Goal: Complete application form: Complete application form

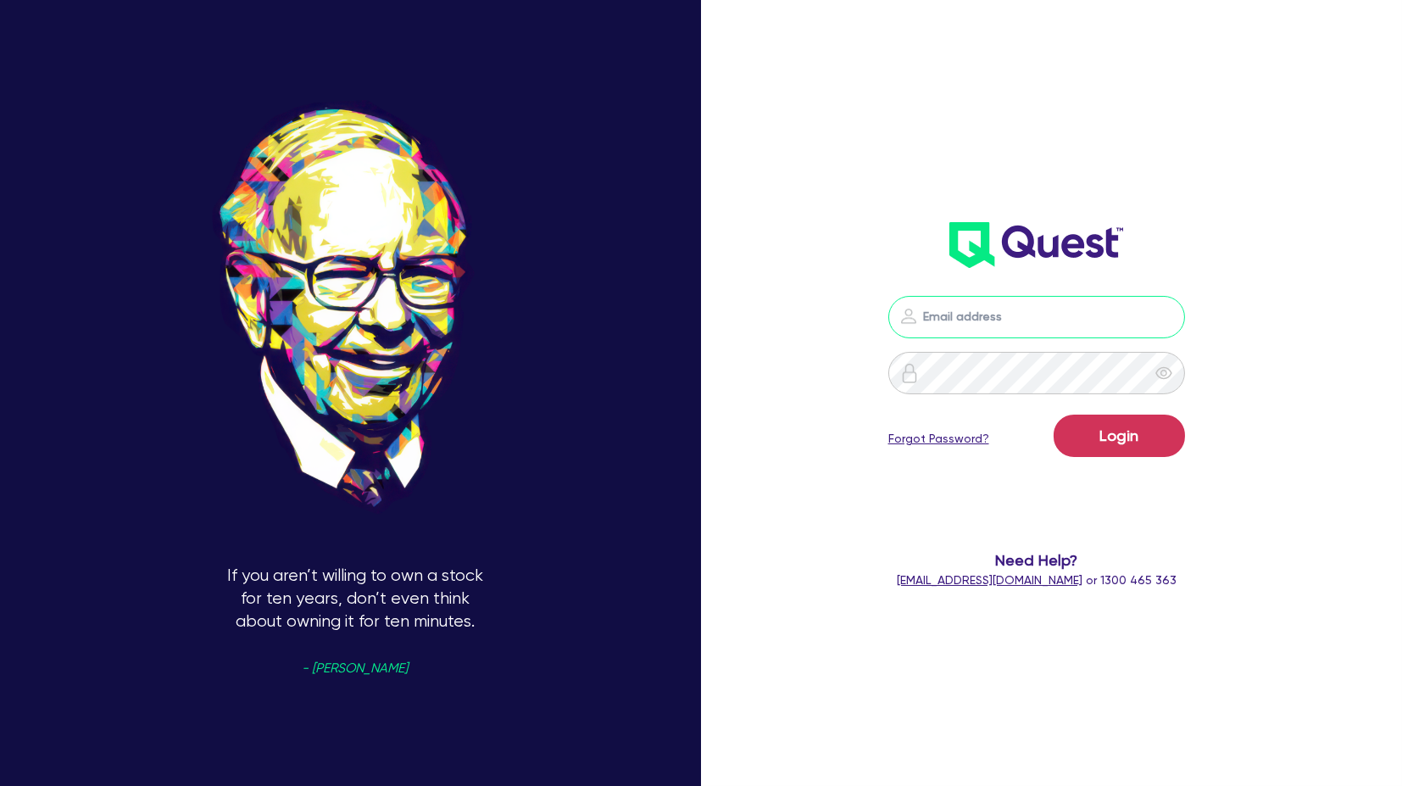
click at [960, 303] on input "email" at bounding box center [1036, 317] width 297 height 42
type input "[PERSON_NAME][EMAIL_ADDRESS][PERSON_NAME][DOMAIN_NAME]"
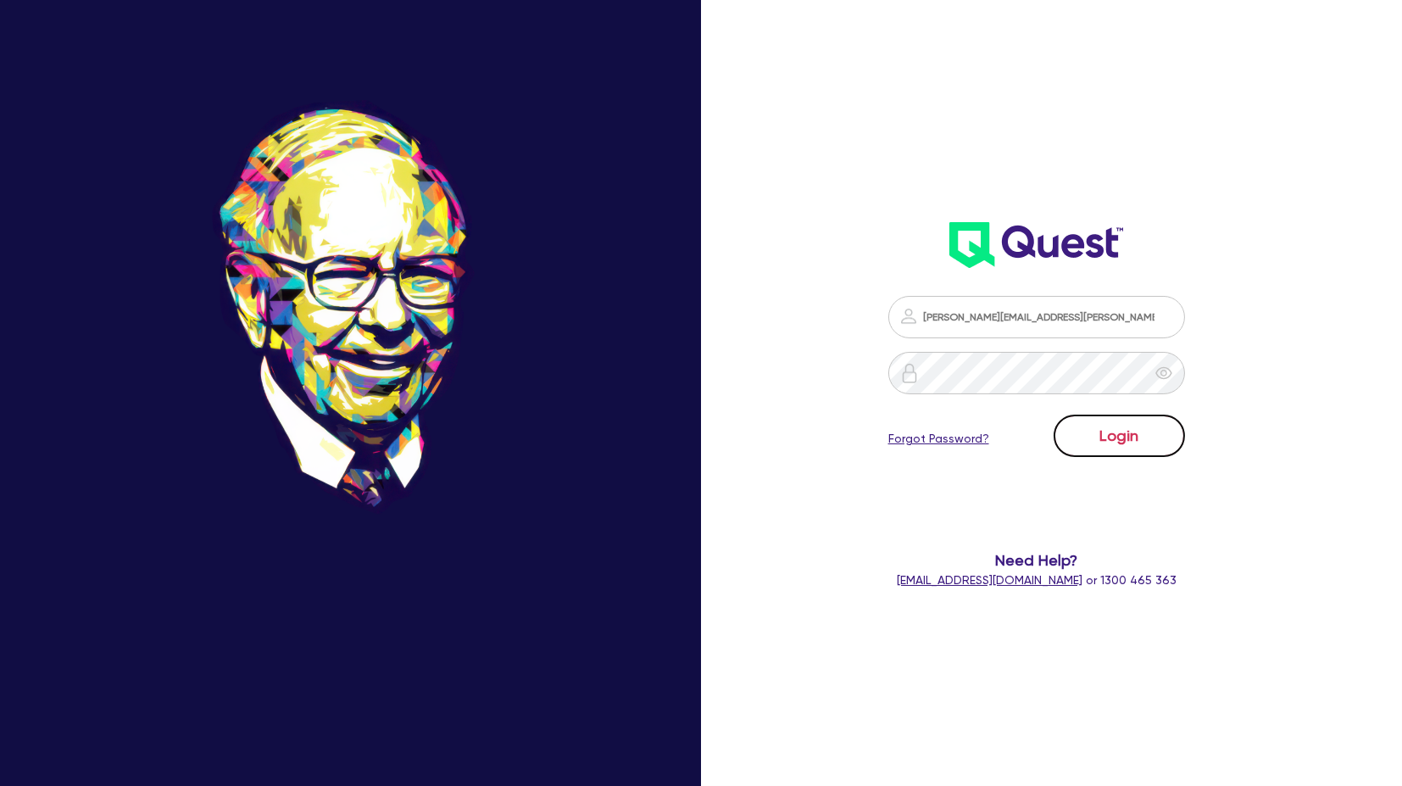
click at [1128, 422] on button "Login" at bounding box center [1118, 435] width 131 height 42
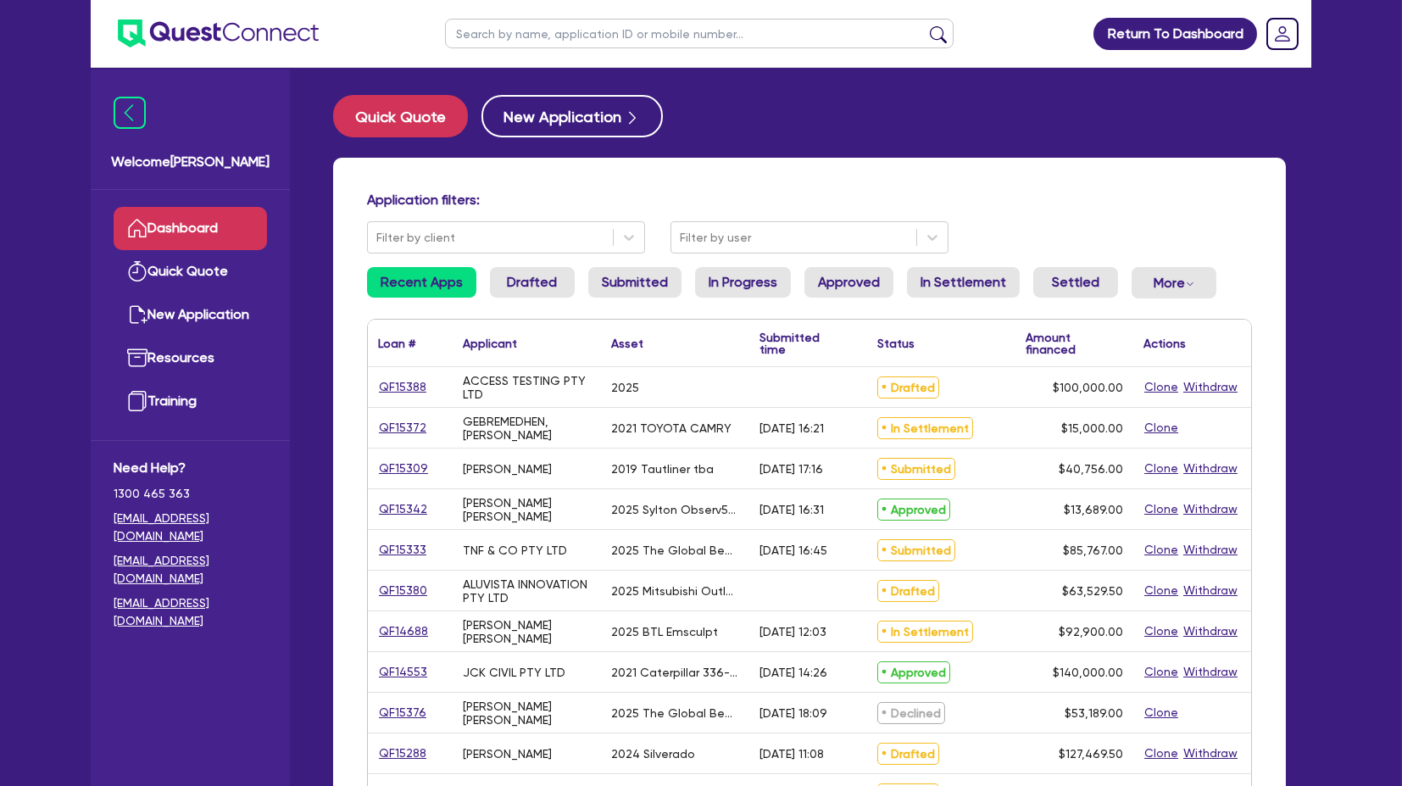
click at [534, 34] on input "text" at bounding box center [699, 34] width 508 height 30
type input "p & P"
click at [925, 25] on button "submit" at bounding box center [938, 37] width 27 height 24
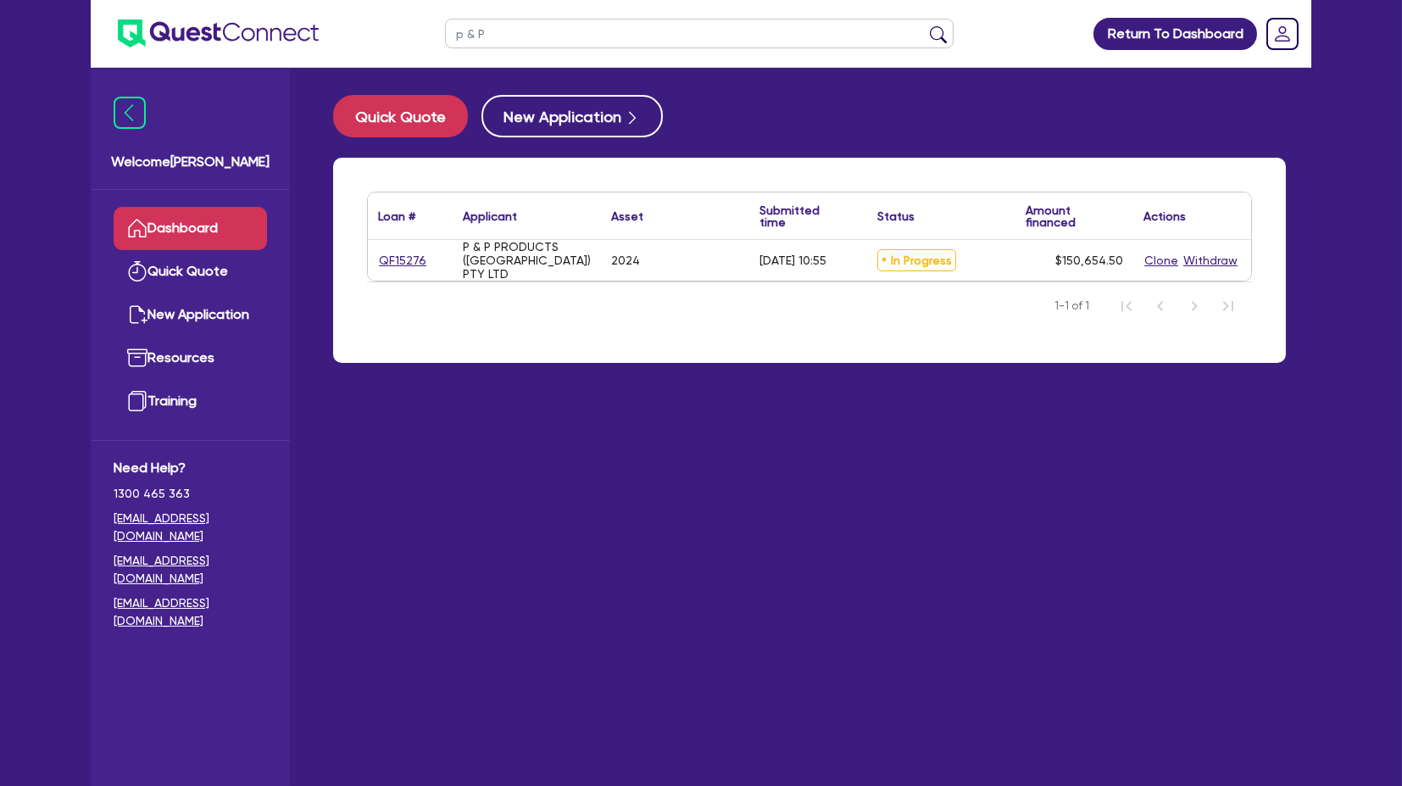
click at [573, 383] on div "Loan # ▲ Applicant ▲ Asset Submitted time ▲ Status ▲ Amount financed Actions QF…" at bounding box center [809, 270] width 978 height 225
click at [416, 264] on link "QF15276" at bounding box center [402, 260] width 49 height 19
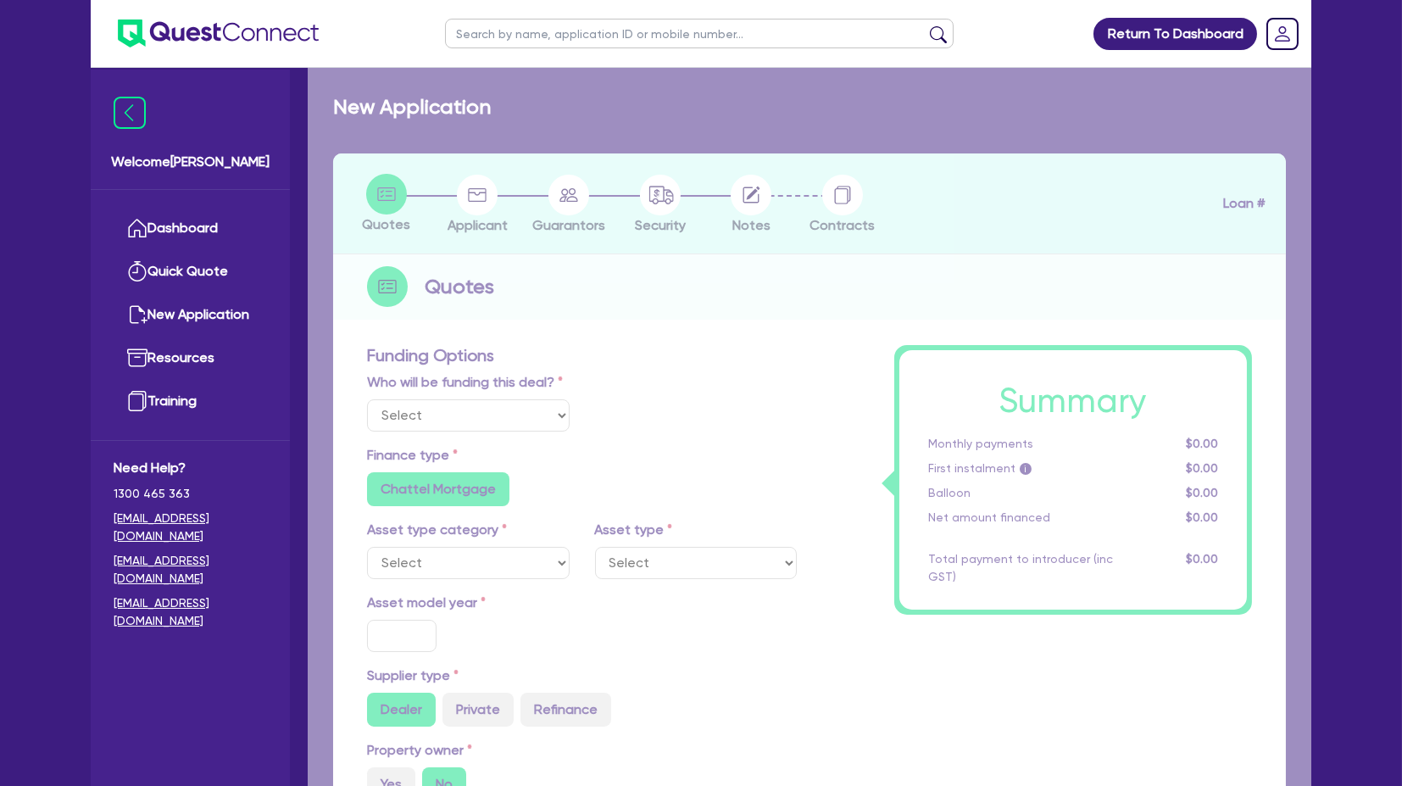
select select "Quest Finance - Own Book"
select select "CARS_AND_LIGHT_TRUCKS"
type input "2024"
radio input "false"
radio input "true"
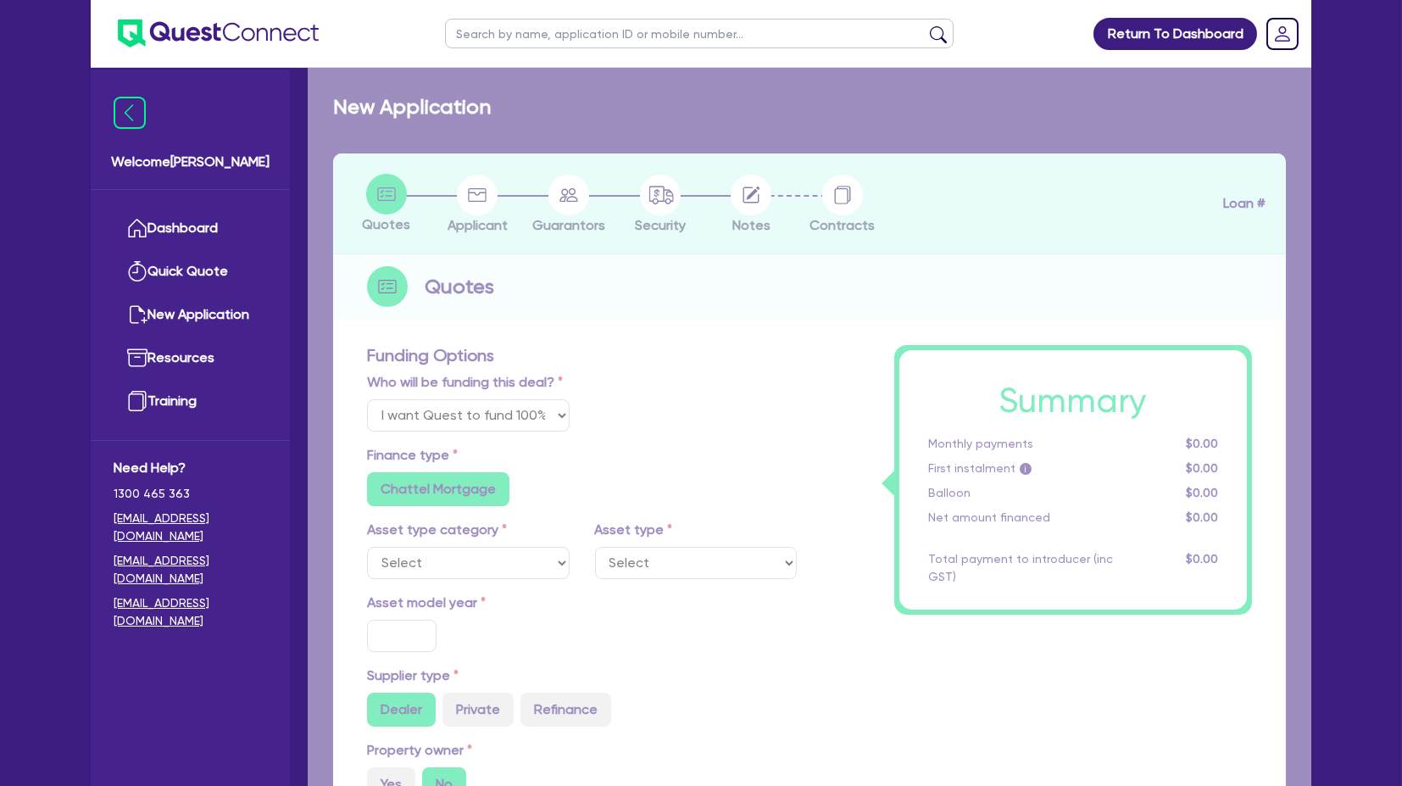
radio input "true"
type input "150,000"
type input "5"
type input "7,532.73"
radio input "true"
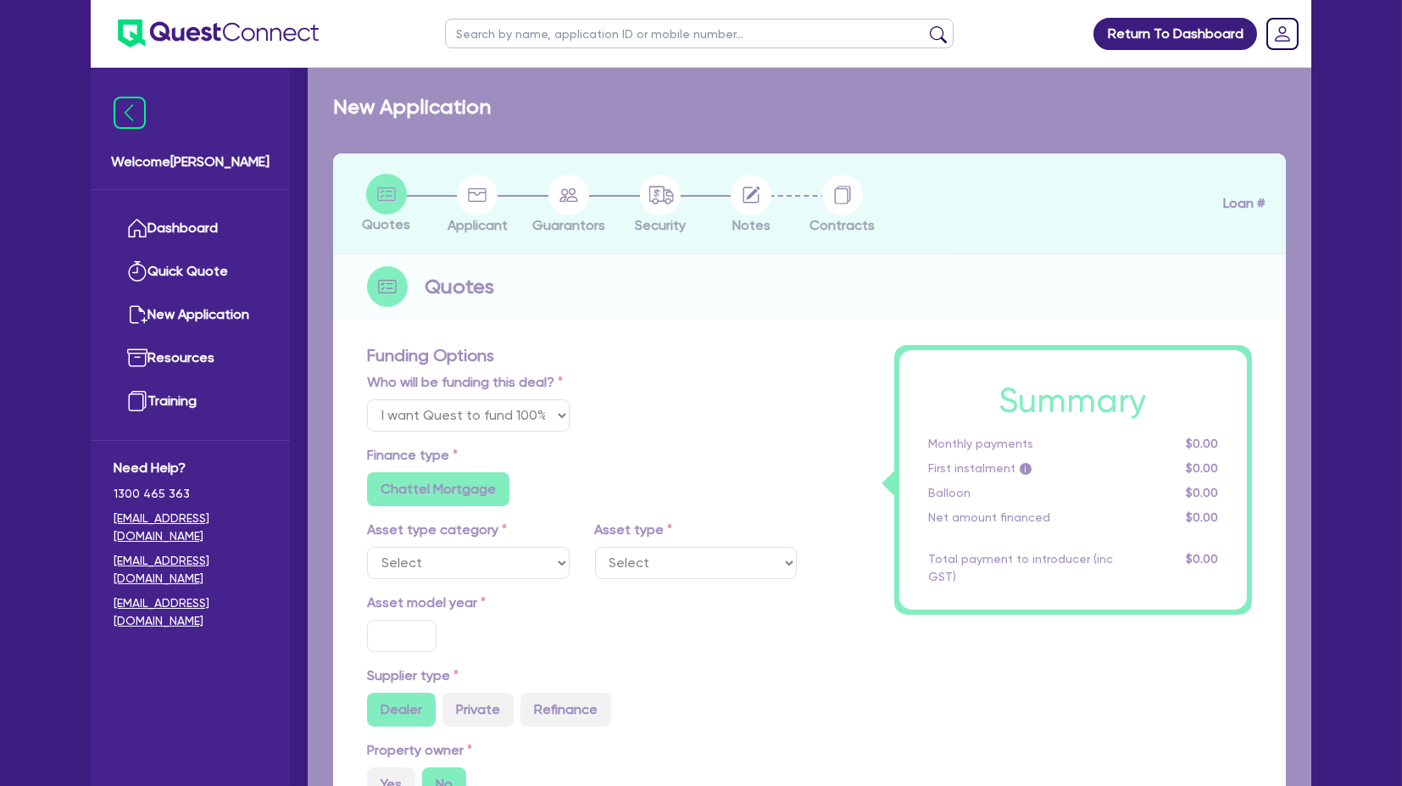
type input "17.95"
radio input "true"
radio input "false"
select select "PASSENGER_VEHICLES"
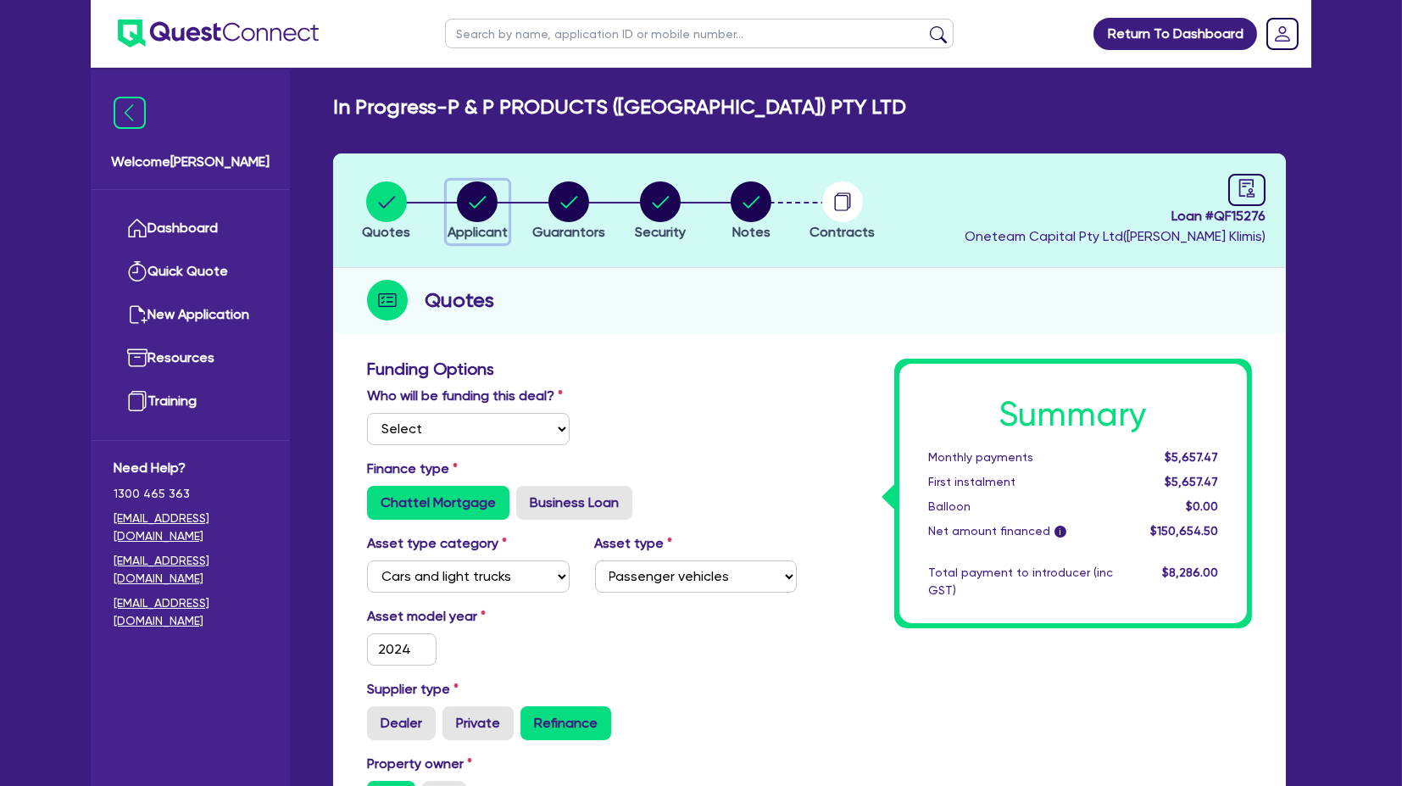
click at [462, 197] on circle "button" at bounding box center [477, 201] width 41 height 41
select select "COMPANY"
select select "BUILDING_CONSTRUCTION"
select select "BUSINESSES_LARGE_CONSTRUCTION_PROJECTS"
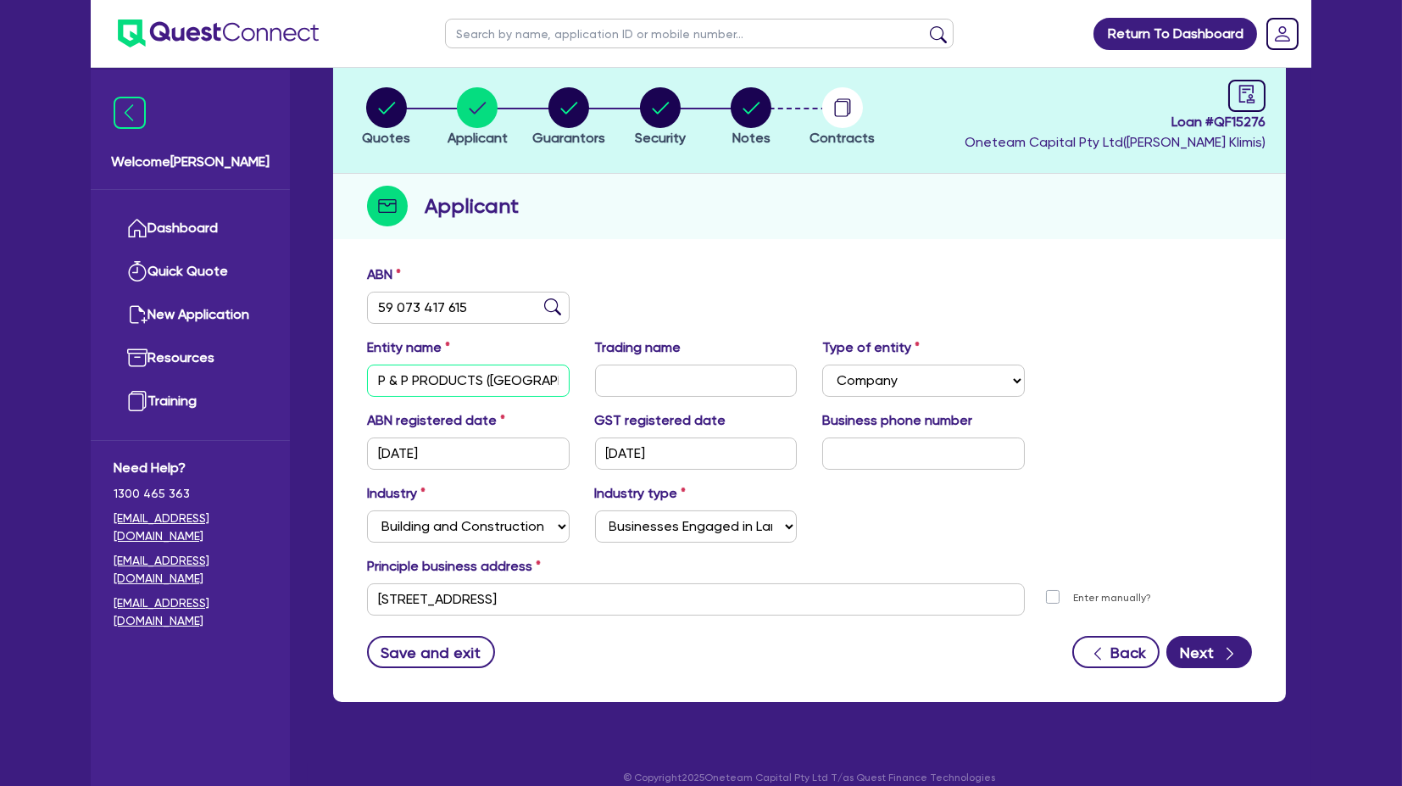
scroll to position [0, 56]
drag, startPoint x: 371, startPoint y: 383, endPoint x: 600, endPoint y: 377, distance: 228.9
click at [600, 377] on div "Entity name P & P PRODUCTS ([GEOGRAPHIC_DATA]) PTY LTD Trading name Type of ent…" at bounding box center [809, 373] width 910 height 73
click at [680, 458] on input "[DATE]" at bounding box center [696, 453] width 203 height 32
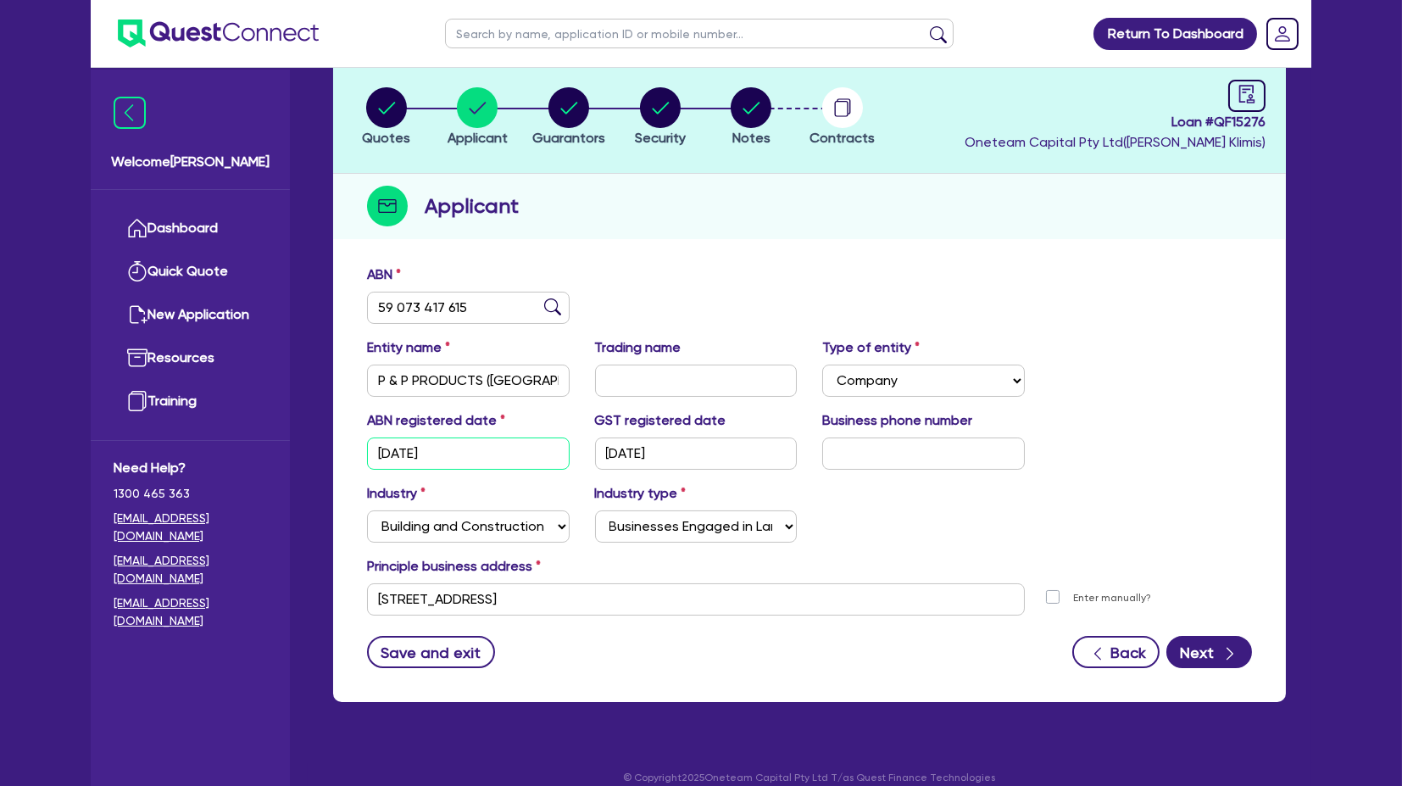
drag, startPoint x: 518, startPoint y: 455, endPoint x: 277, endPoint y: 447, distance: 240.8
click at [277, 447] on div "Welcome [PERSON_NAME] Quick Quote New Application Ref Company Ref Salesperson R…" at bounding box center [701, 355] width 1220 height 899
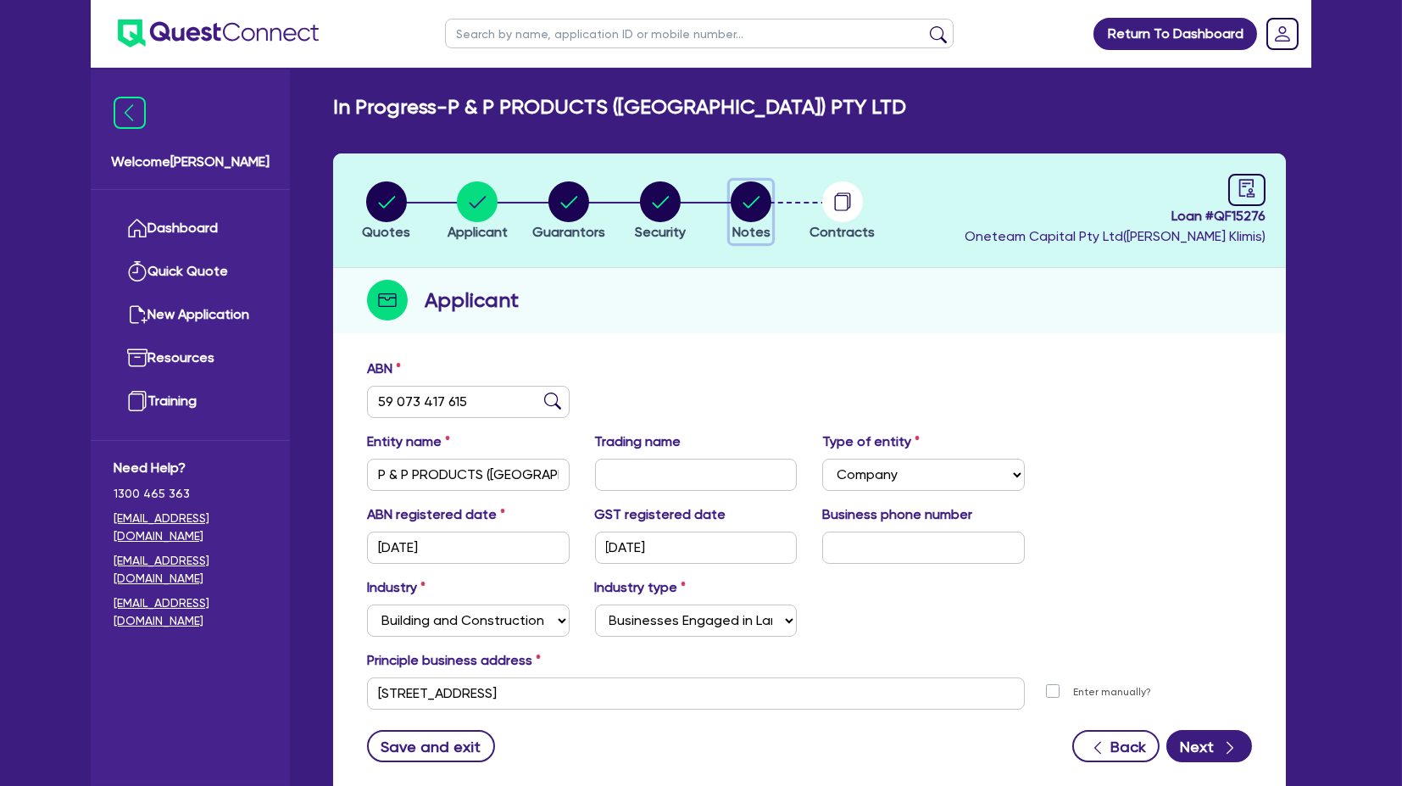
click at [747, 206] on icon "button" at bounding box center [751, 202] width 17 height 12
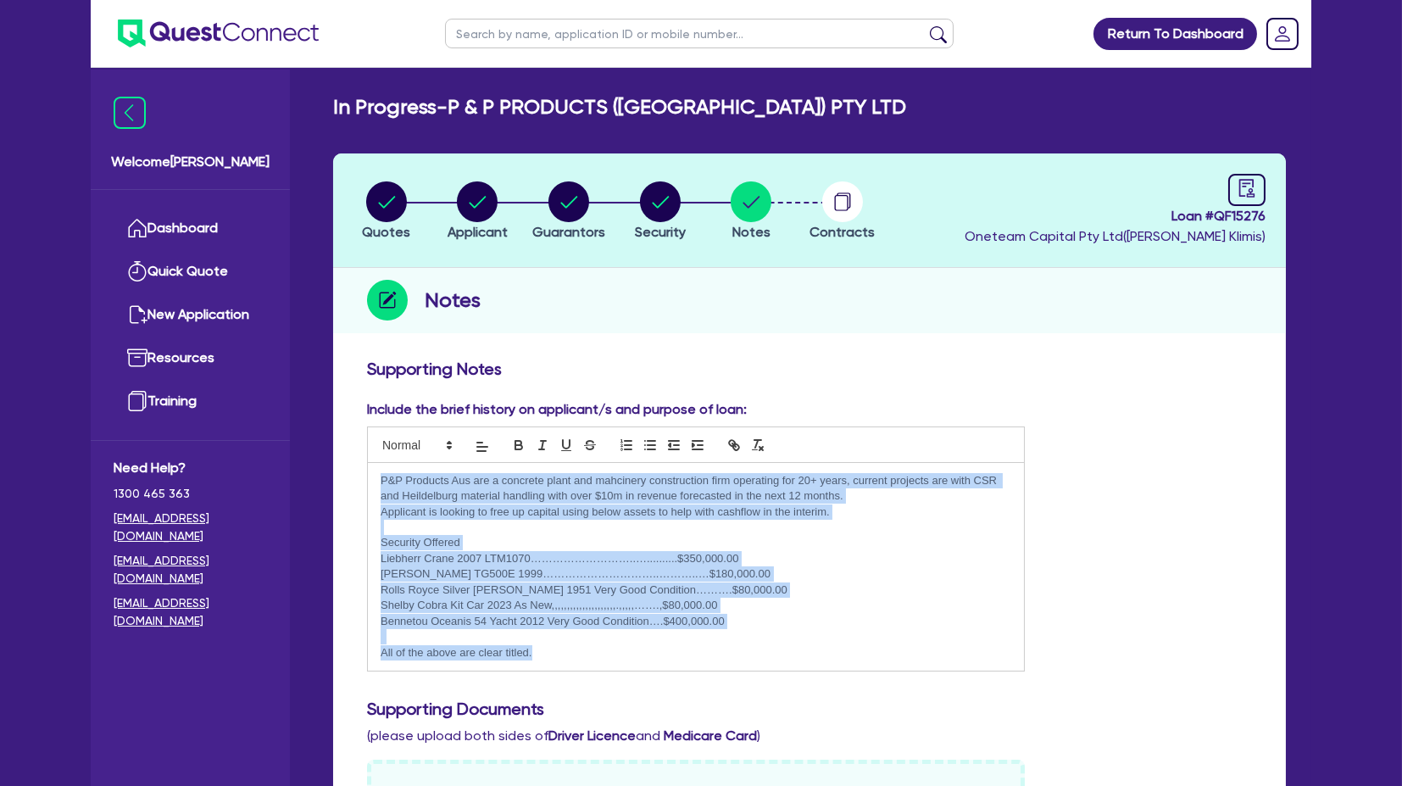
drag, startPoint x: 377, startPoint y: 475, endPoint x: 594, endPoint y: 656, distance: 282.2
click at [594, 656] on div "P&P Products Aus are a concrete plant and mahcinery construction firm operating…" at bounding box center [696, 567] width 656 height 208
copy div "P&P Products Aus are a concrete plant and mahcinery construction firm operating…"
click at [729, 507] on p "Applicant is looking to free up capital using below assets to help with cashflo…" at bounding box center [695, 511] width 630 height 15
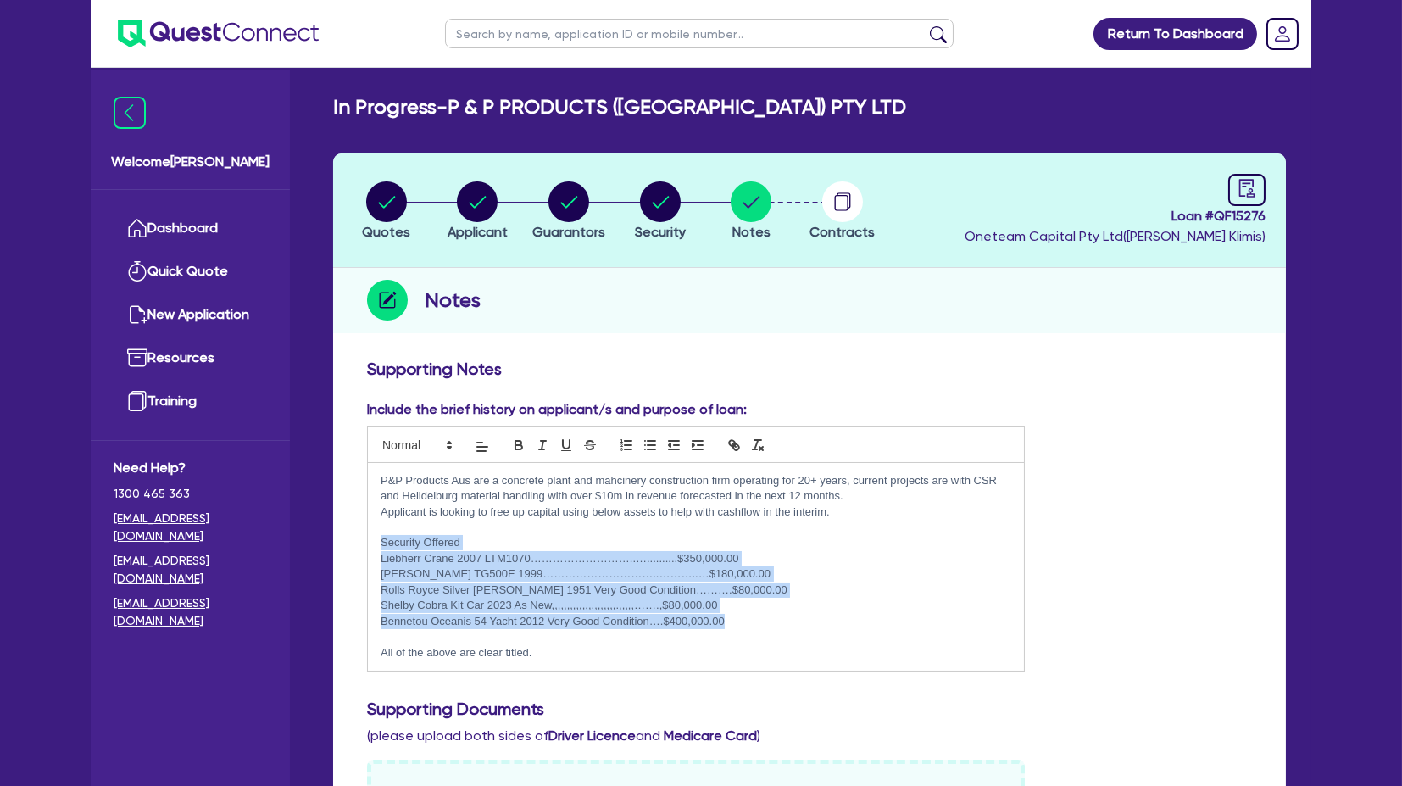
drag, startPoint x: 763, startPoint y: 613, endPoint x: 328, endPoint y: 546, distance: 439.8
copy div "Security Offered Liebherr Crane 2007 LTM1070………………………..…..........$350,000.00 […"
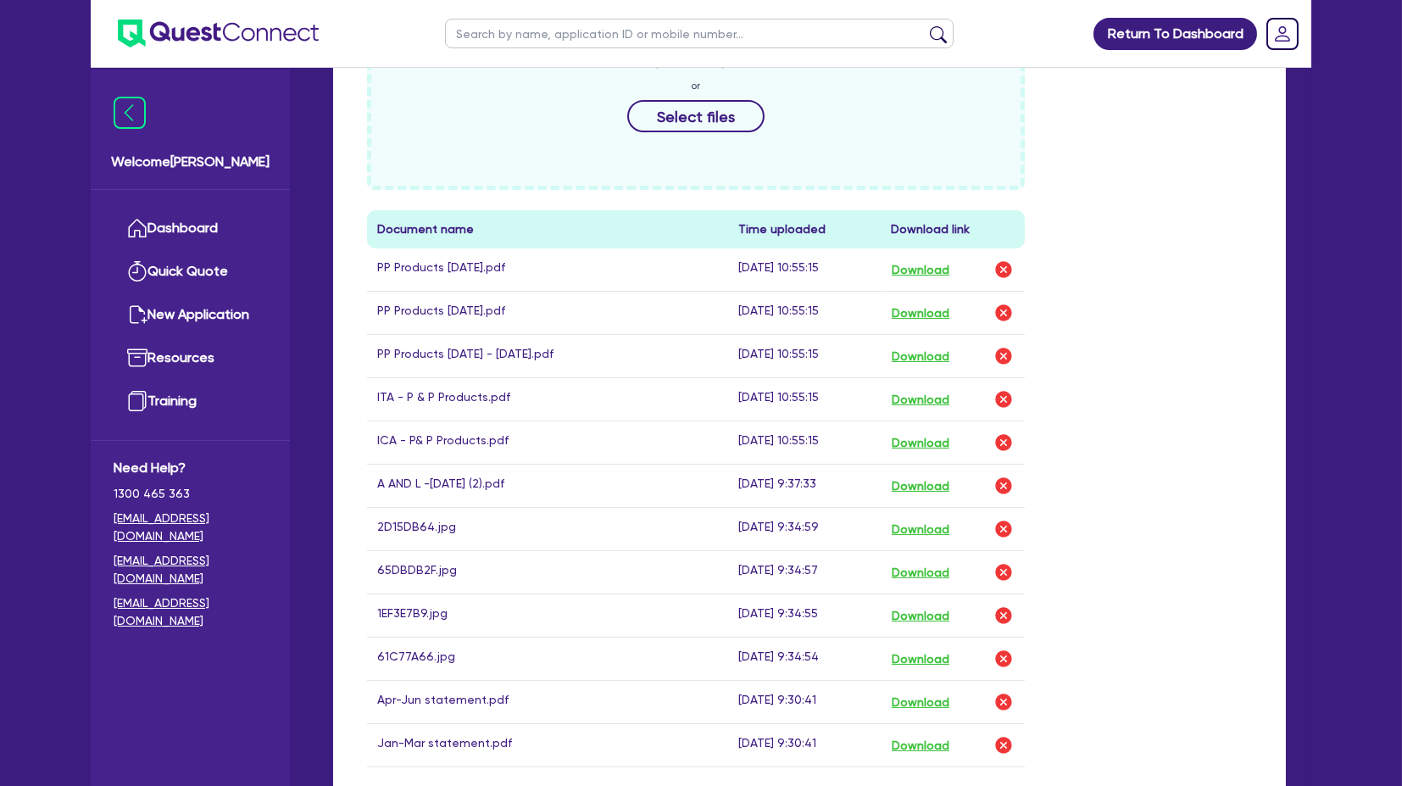
scroll to position [847, 0]
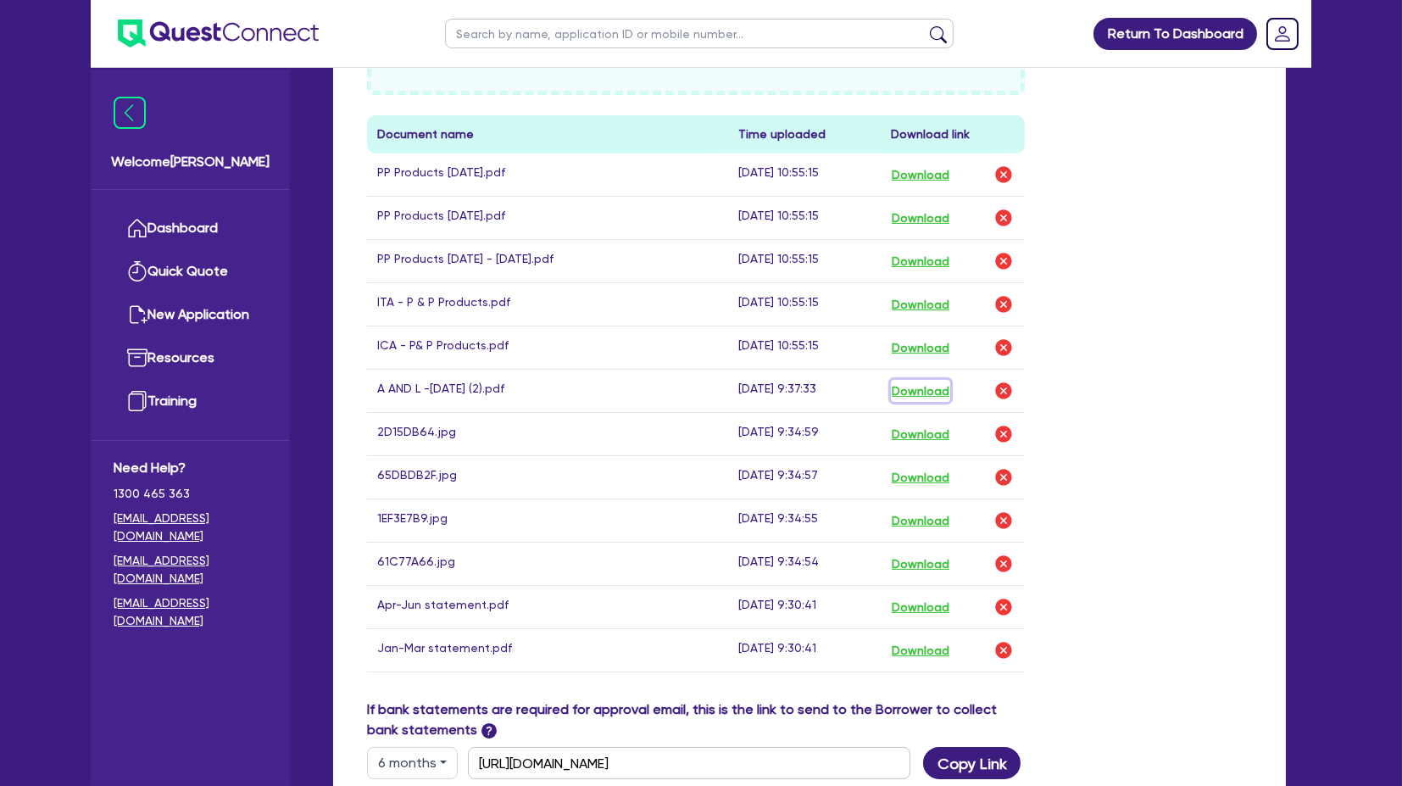
click at [929, 391] on button "Download" at bounding box center [920, 391] width 59 height 22
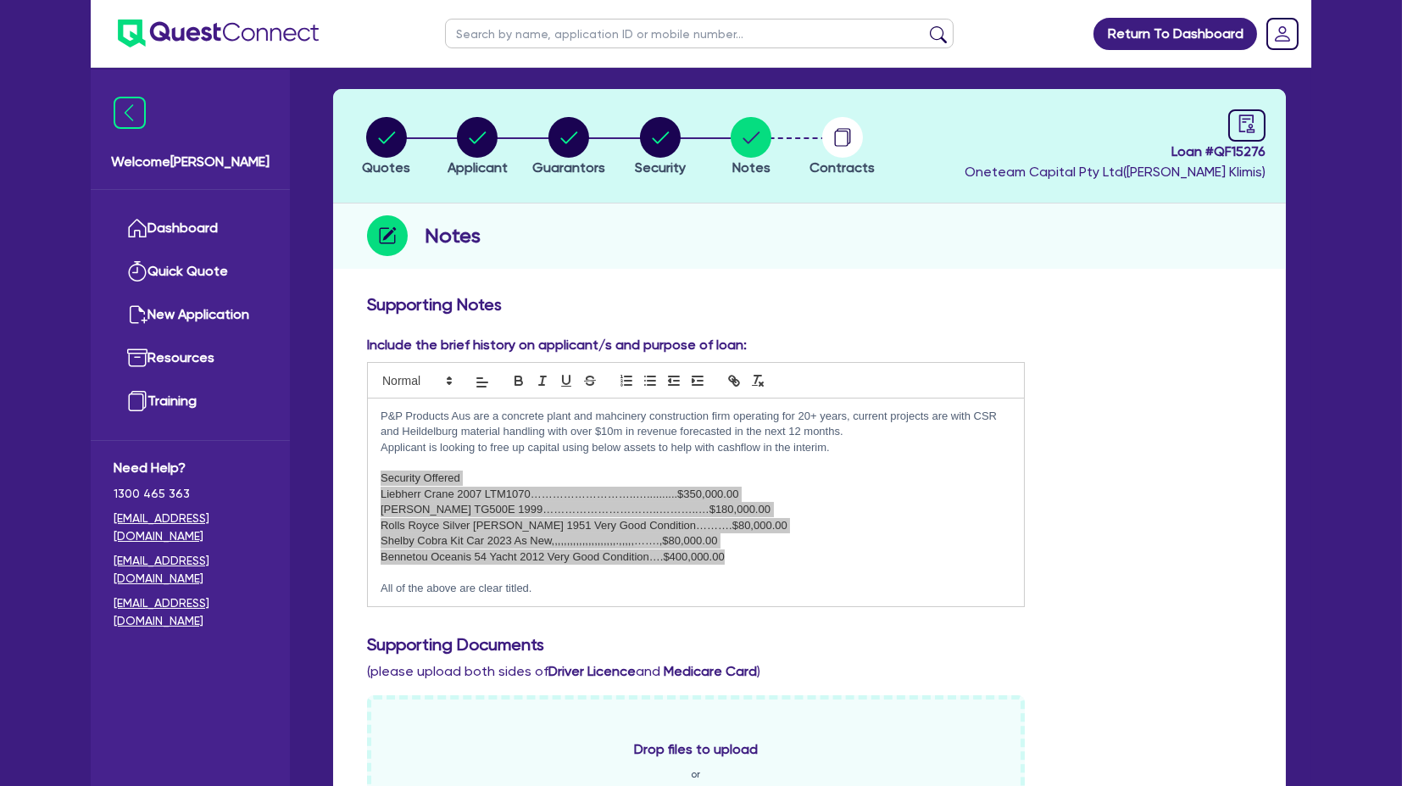
scroll to position [0, 0]
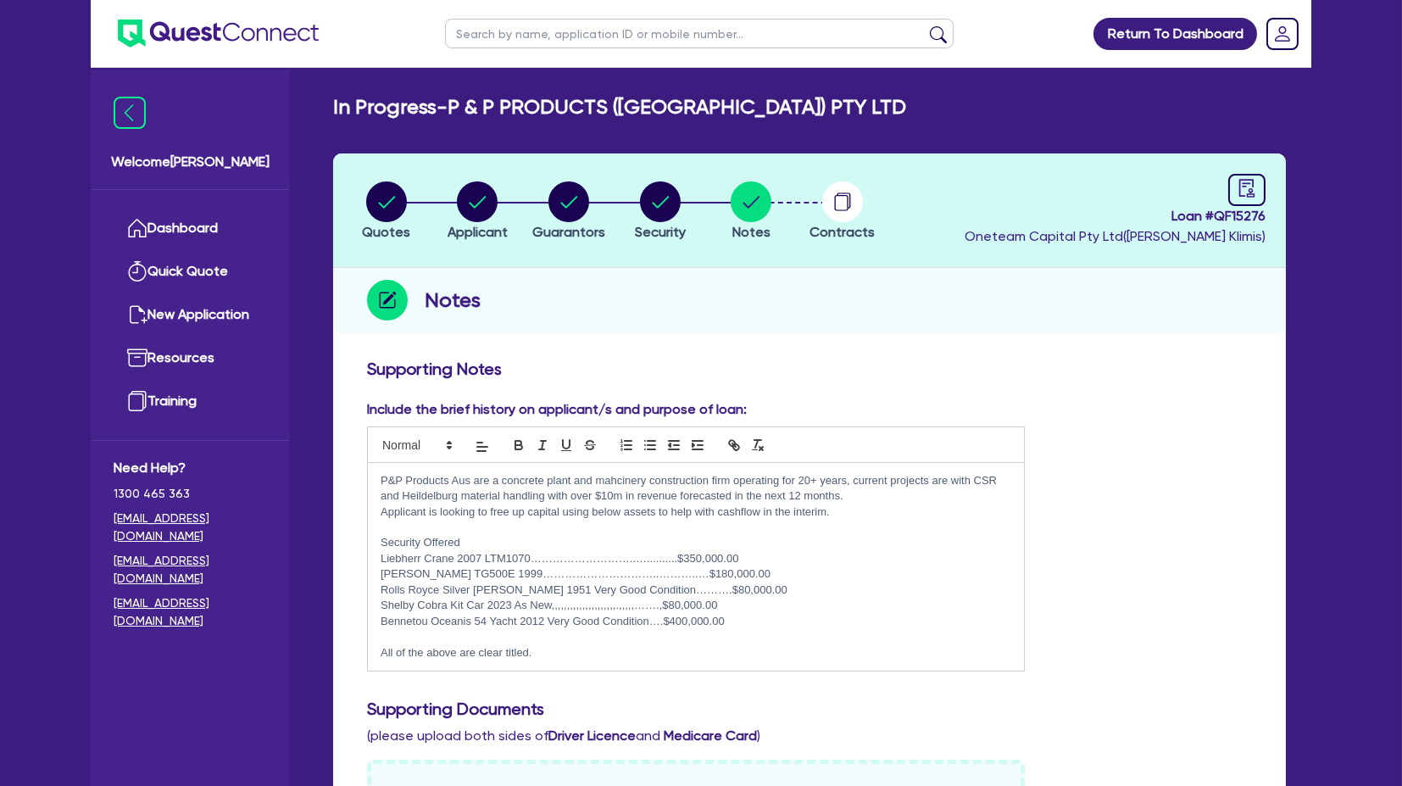
drag, startPoint x: 1230, startPoint y: 473, endPoint x: 1154, endPoint y: 453, distance: 78.7
click at [1230, 473] on div "Include the brief history on applicant/s and purpose of loan: P&P Products Aus …" at bounding box center [809, 542] width 910 height 286
click at [549, 182] on icon "button" at bounding box center [568, 201] width 41 height 41
select select "MR"
select select "VIC"
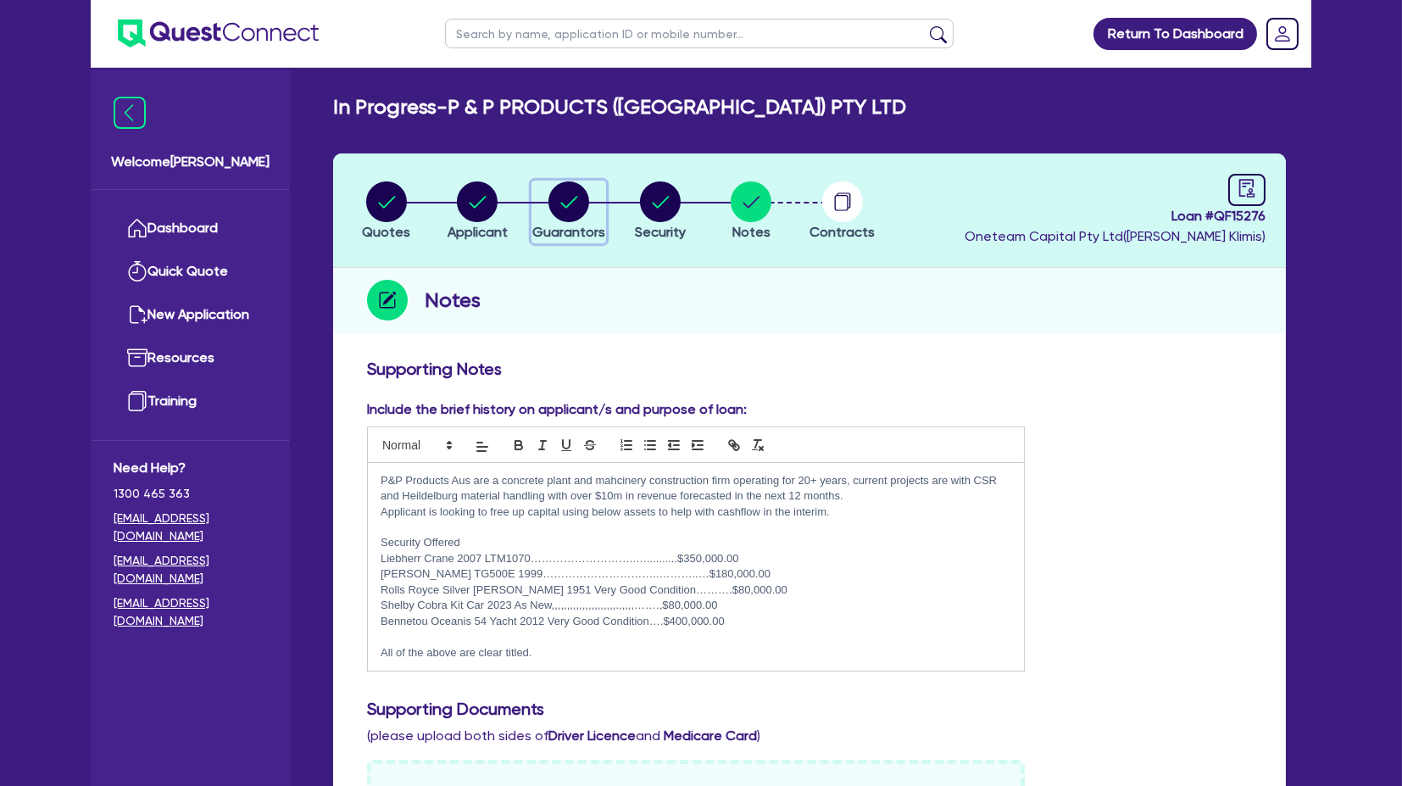
select select "MARRIED"
select select "PROPERTY"
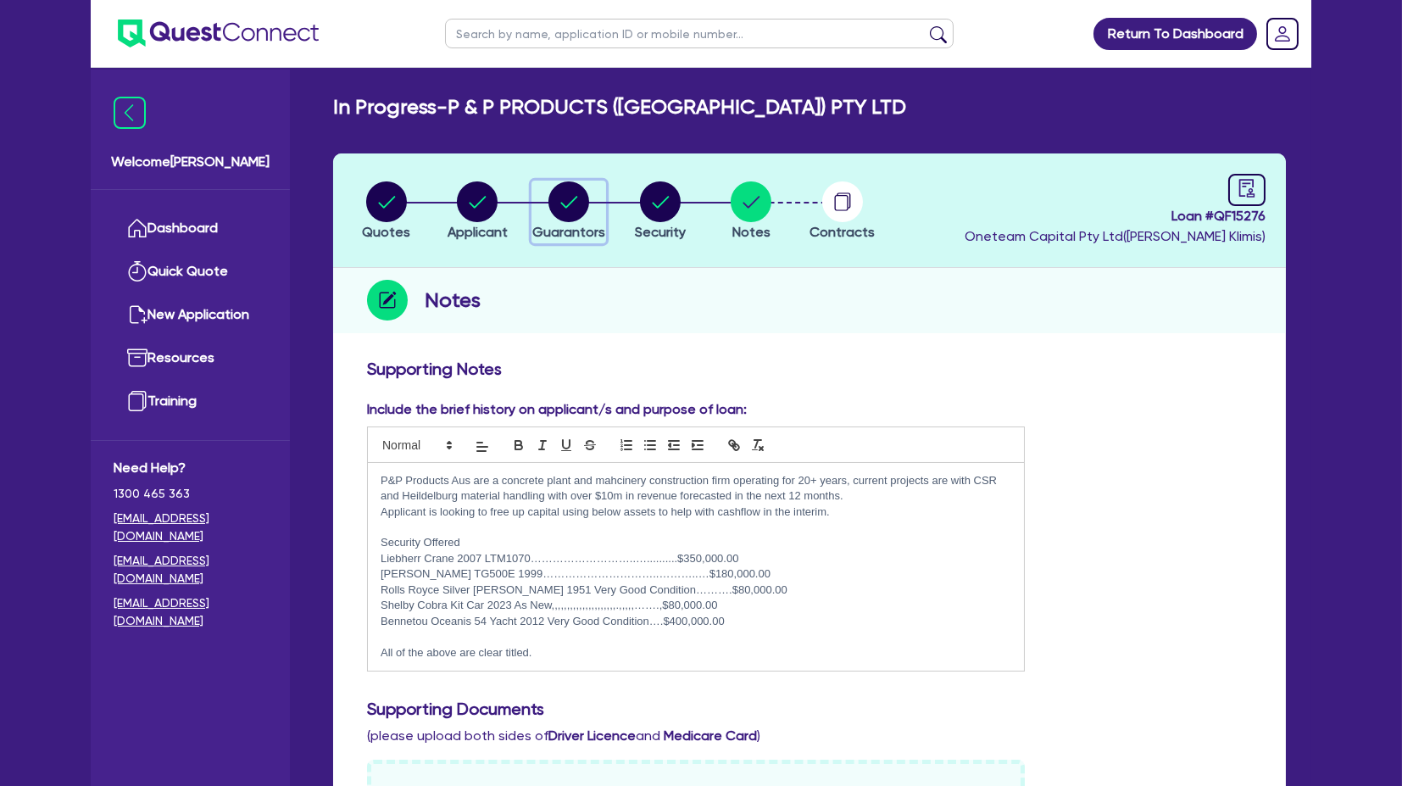
select select "PROPERTY"
select select "VEHICLE"
select select "MORTGAGE"
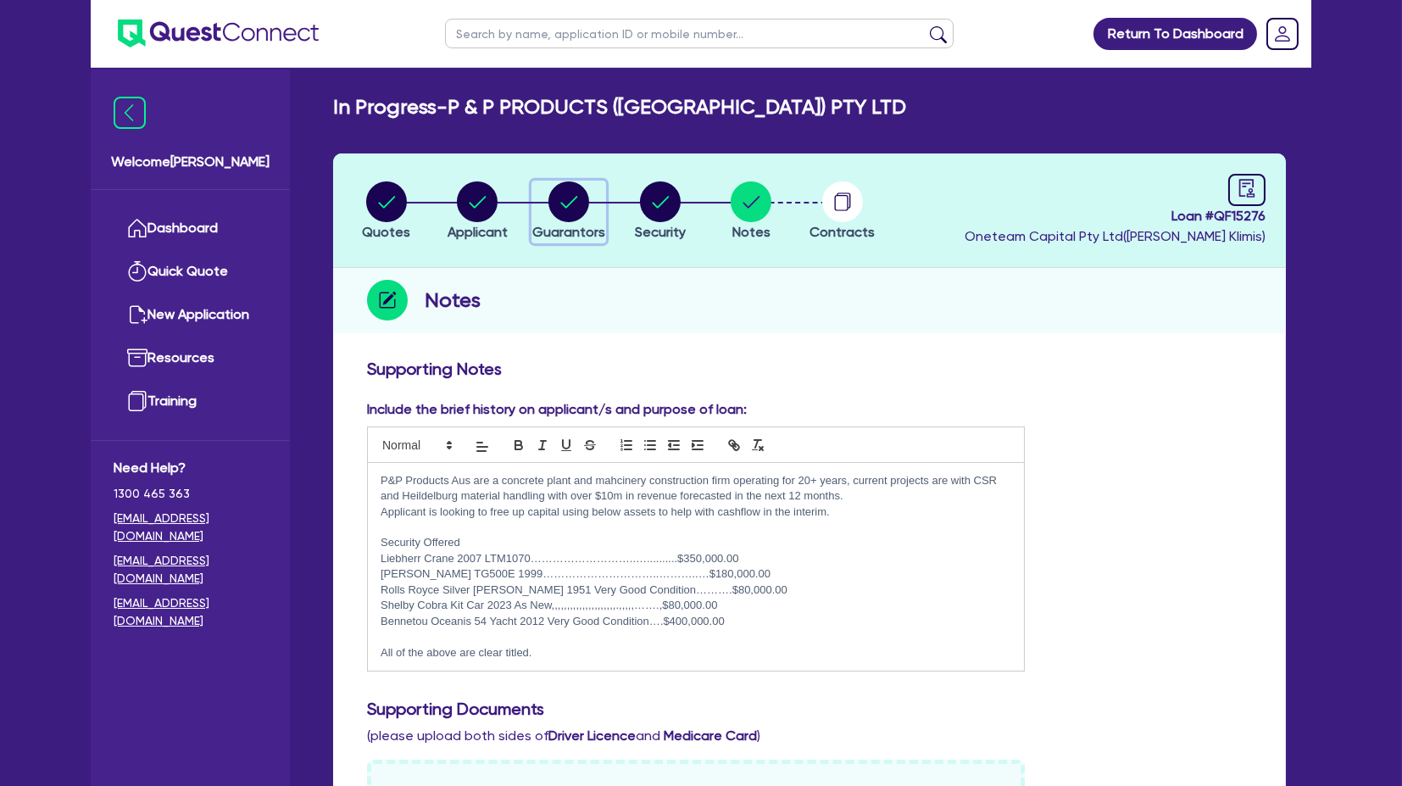
select select "MORTGAGE"
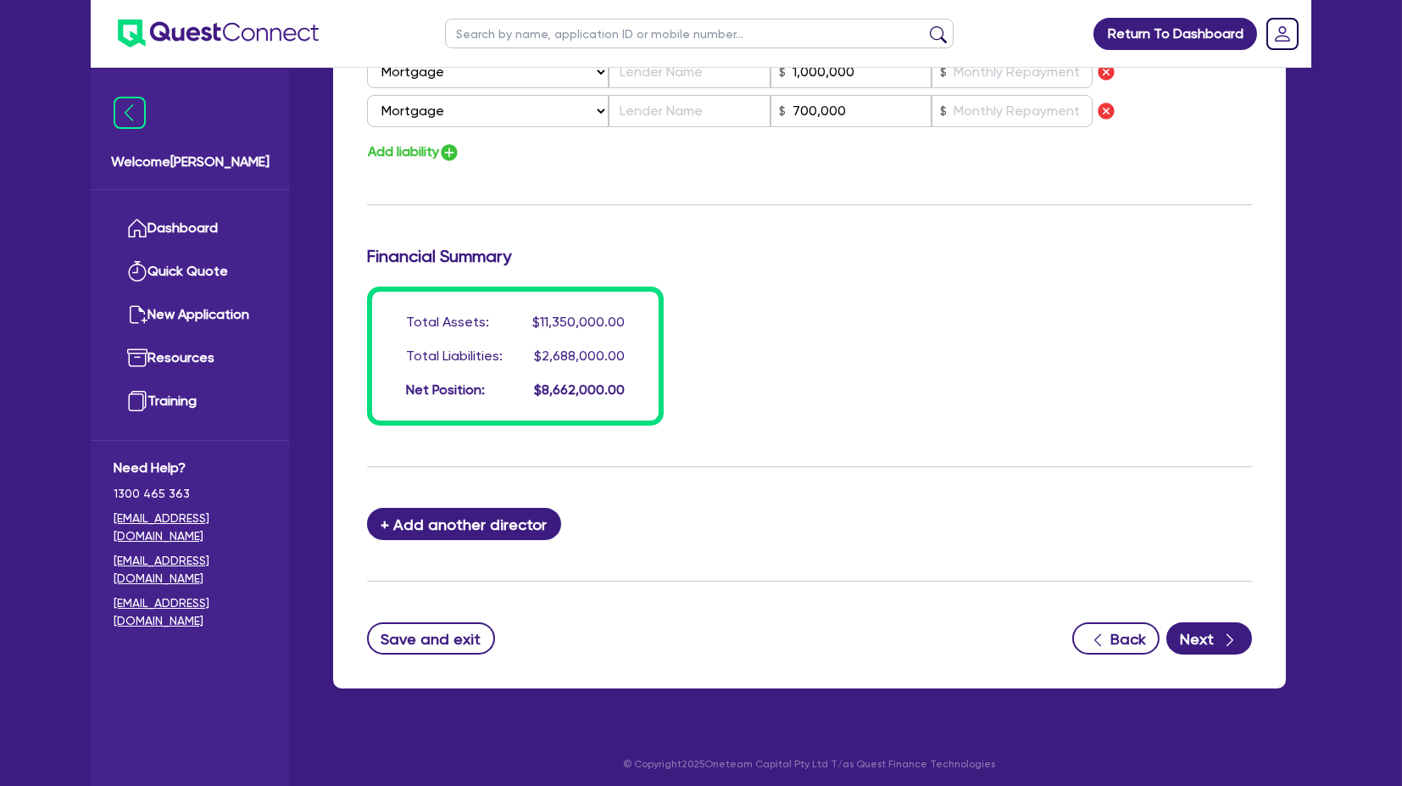
scroll to position [1540, 0]
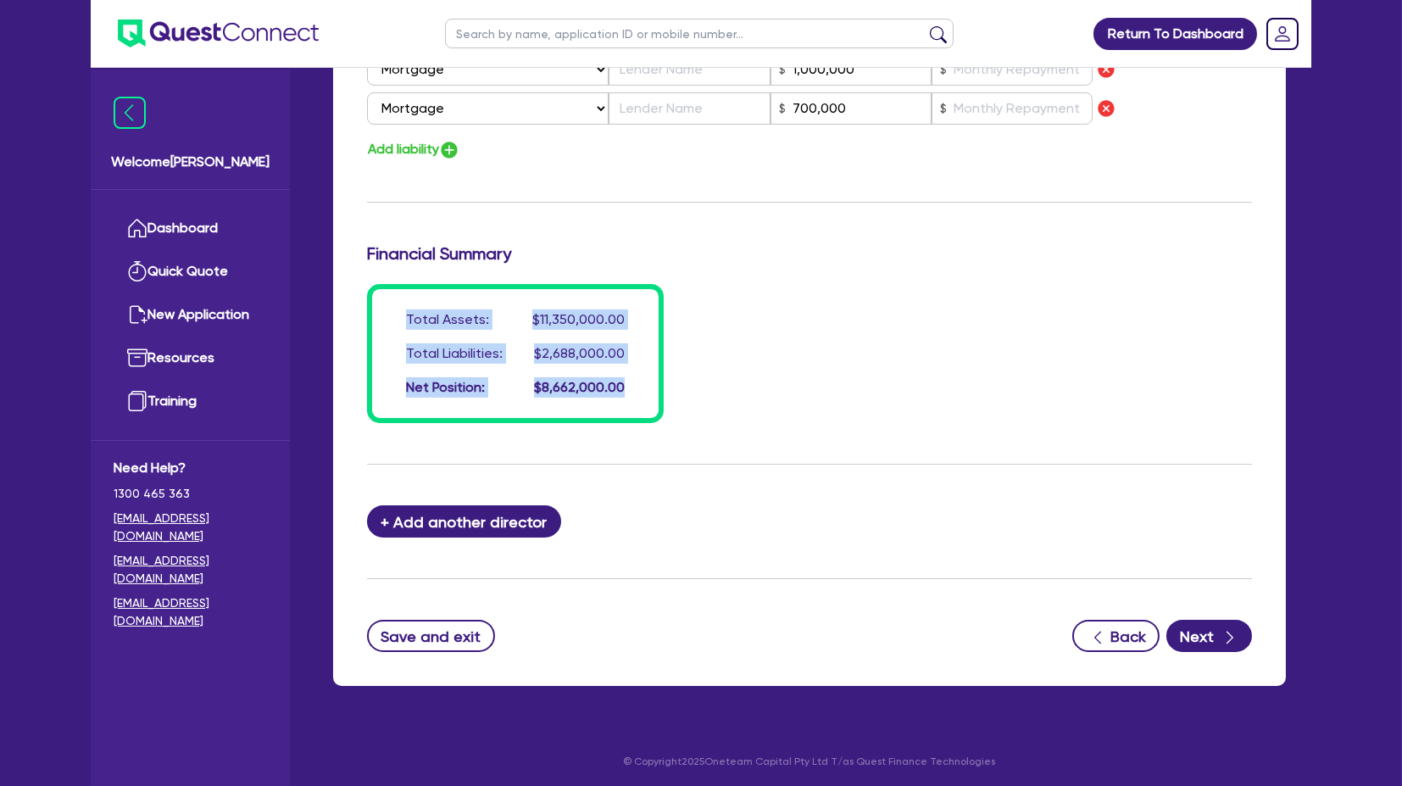
drag, startPoint x: 402, startPoint y: 308, endPoint x: 640, endPoint y: 391, distance: 252.2
click at [640, 391] on div "Total Assets: $11,350,000.00 Total Liabilities: $2,688,000.00 Net Position: $8,…" at bounding box center [515, 353] width 297 height 139
drag, startPoint x: 640, startPoint y: 391, endPoint x: 365, endPoint y: 314, distance: 285.2
click at [365, 314] on div "Total Assets: $11,350,000.00 Total Liabilities: $2,688,000.00 Net Position: $8,…" at bounding box center [809, 353] width 910 height 139
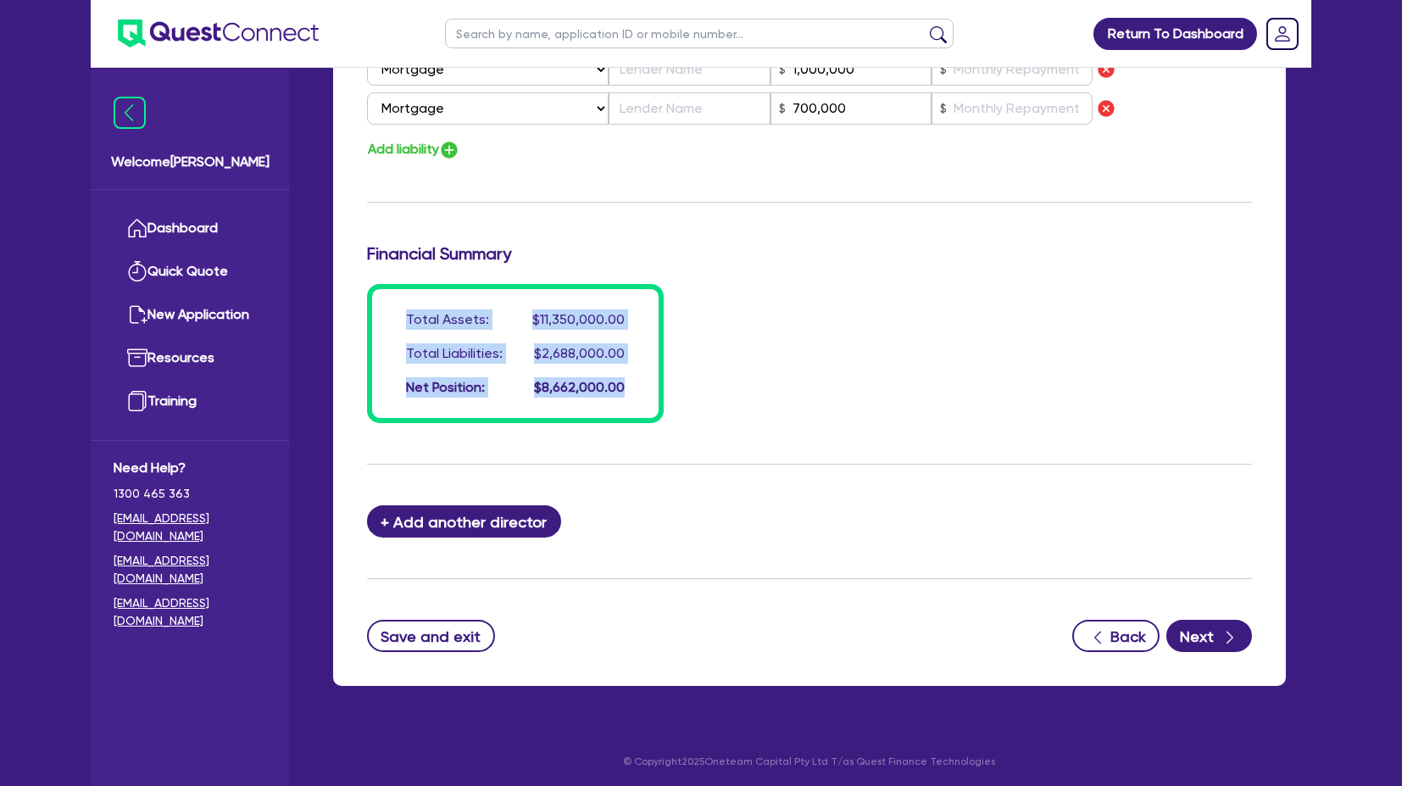
copy div "Total Assets: $11,350,000.00 Total Liabilities: $2,688,000.00 Net Position: $8,…"
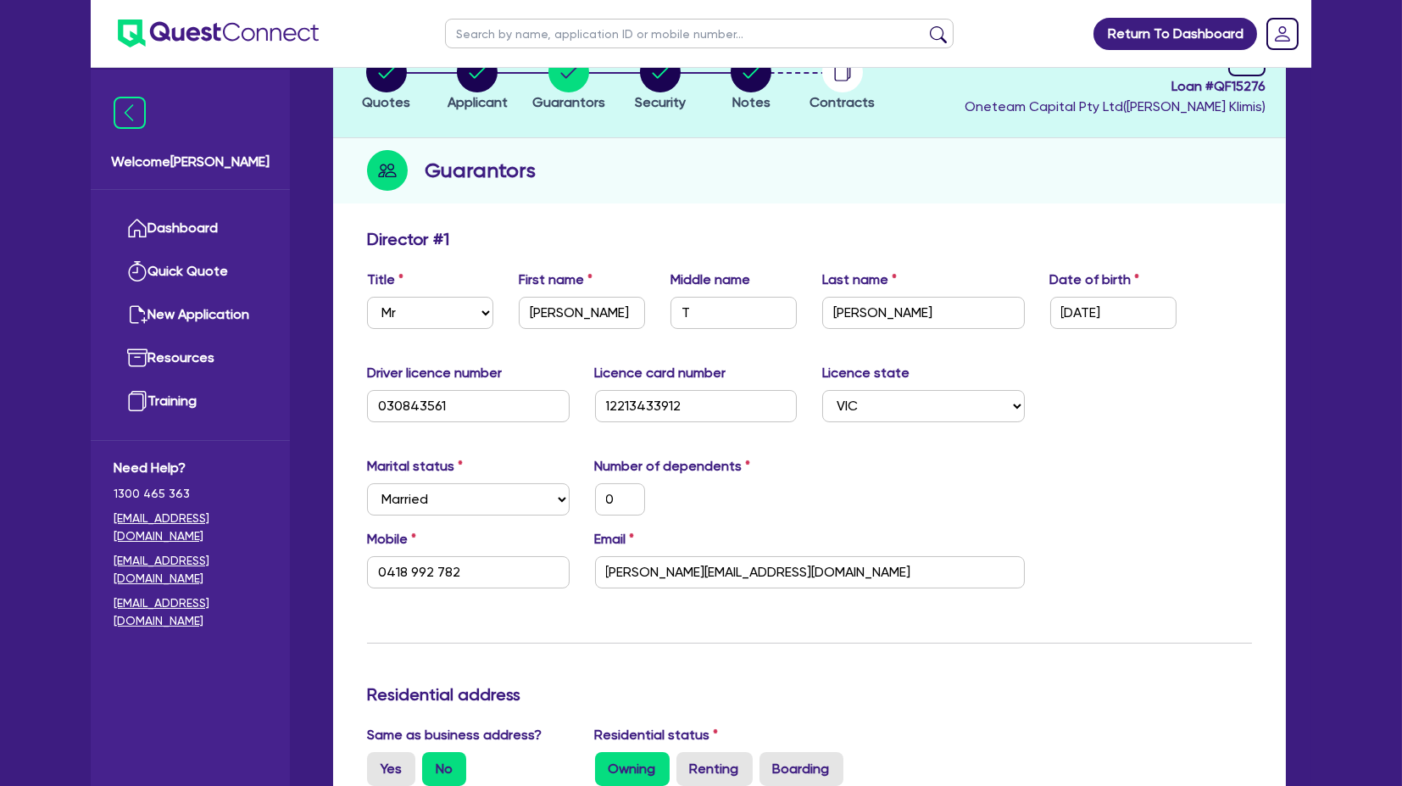
scroll to position [0, 0]
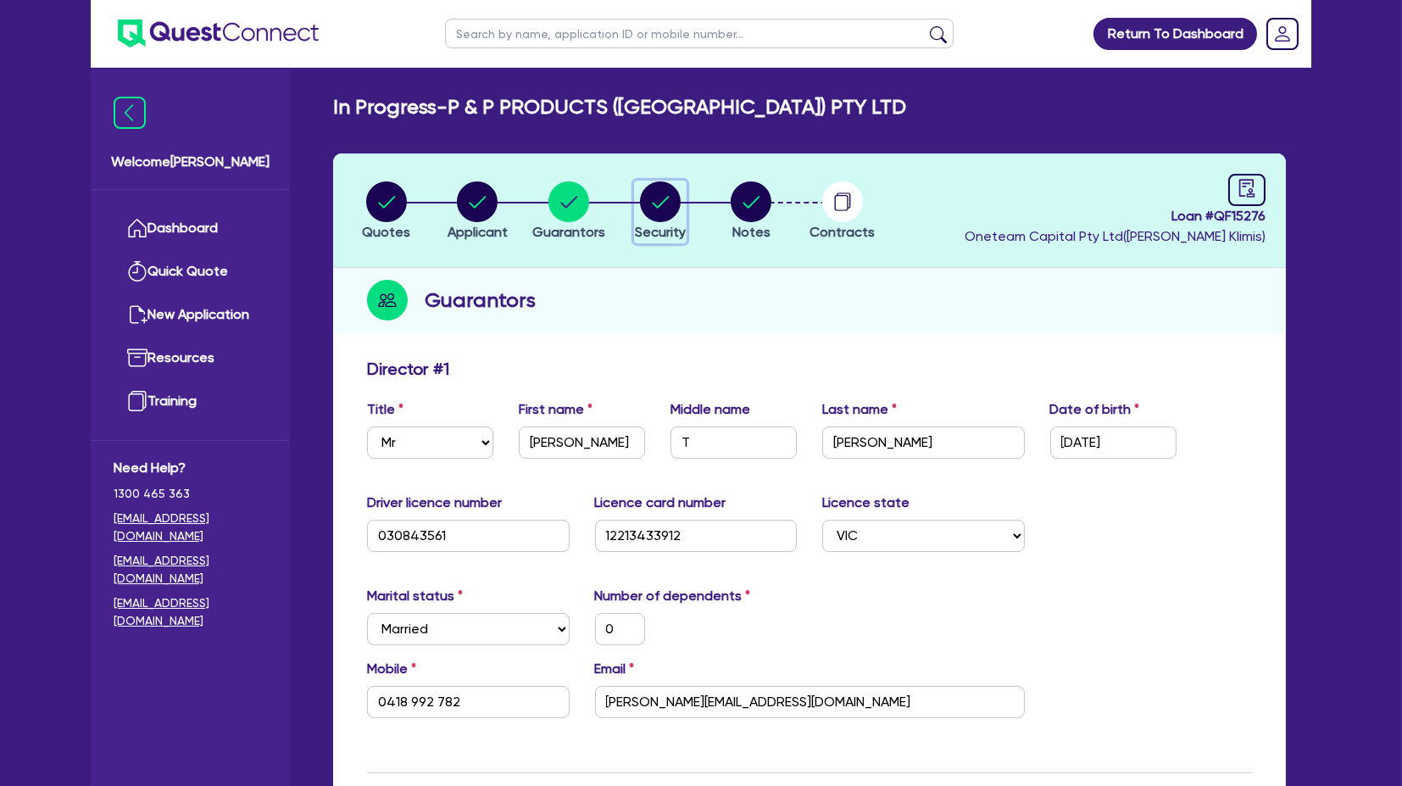
click at [649, 196] on circle "button" at bounding box center [660, 201] width 41 height 41
select select "CARS_AND_LIGHT_TRUCKS"
select select "PASSENGER_VEHICLES"
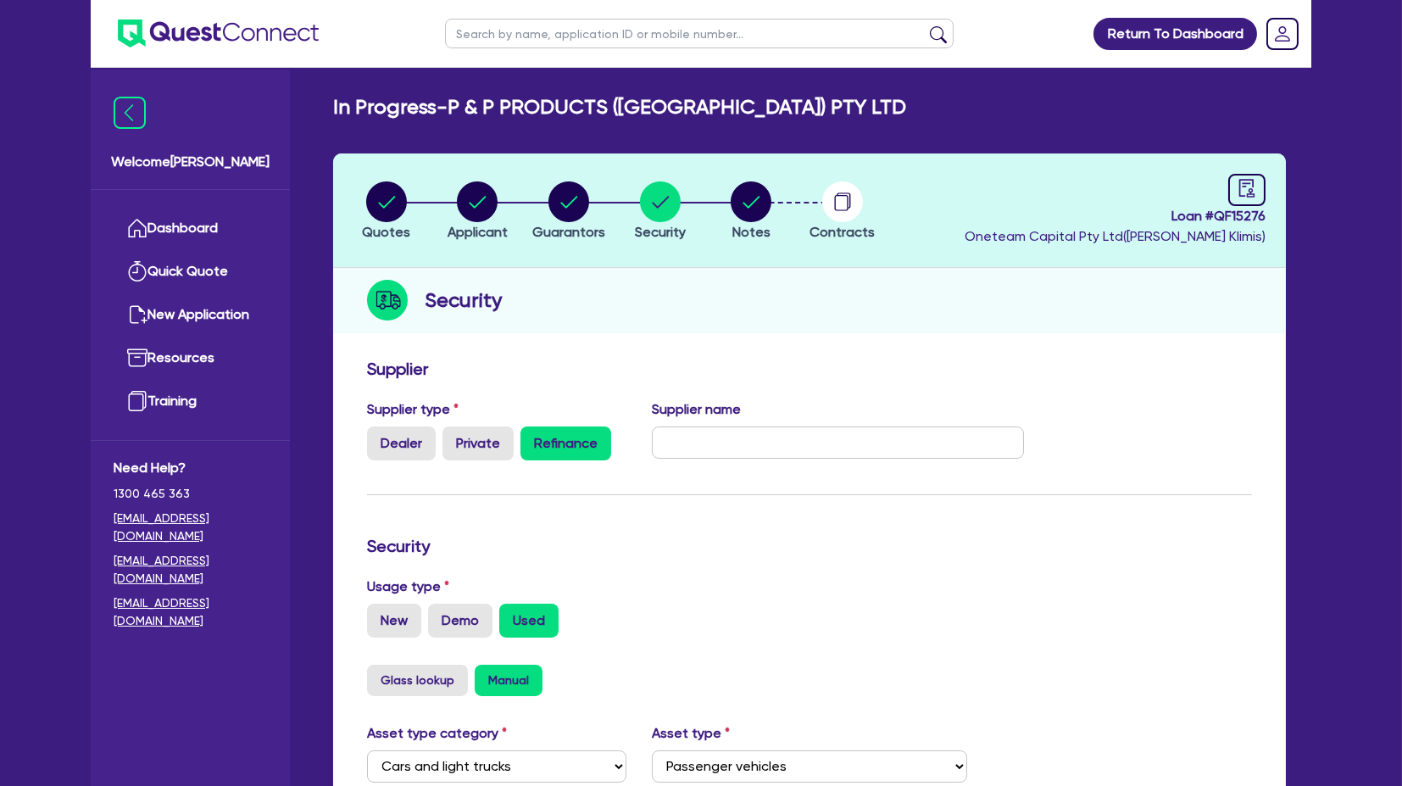
click at [719, 197] on li "Notes" at bounding box center [751, 209] width 92 height 59
click at [779, 199] on li "Notes" at bounding box center [751, 209] width 92 height 59
click at [764, 203] on circle "button" at bounding box center [750, 201] width 41 height 41
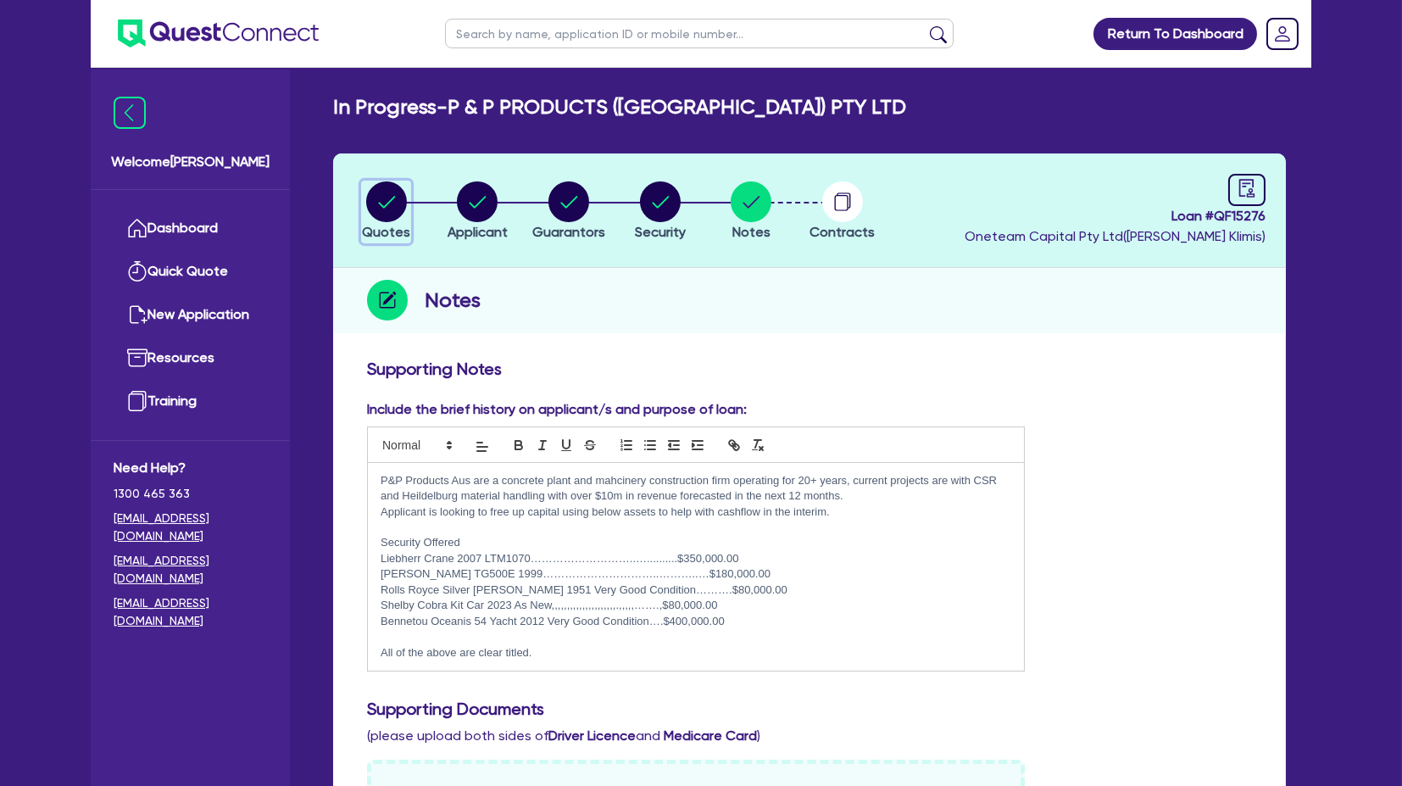
click at [384, 207] on circle "button" at bounding box center [386, 201] width 41 height 41
select select "Quest Finance - Own Book"
select select "CARS_AND_LIGHT_TRUCKS"
select select "PASSENGER_VEHICLES"
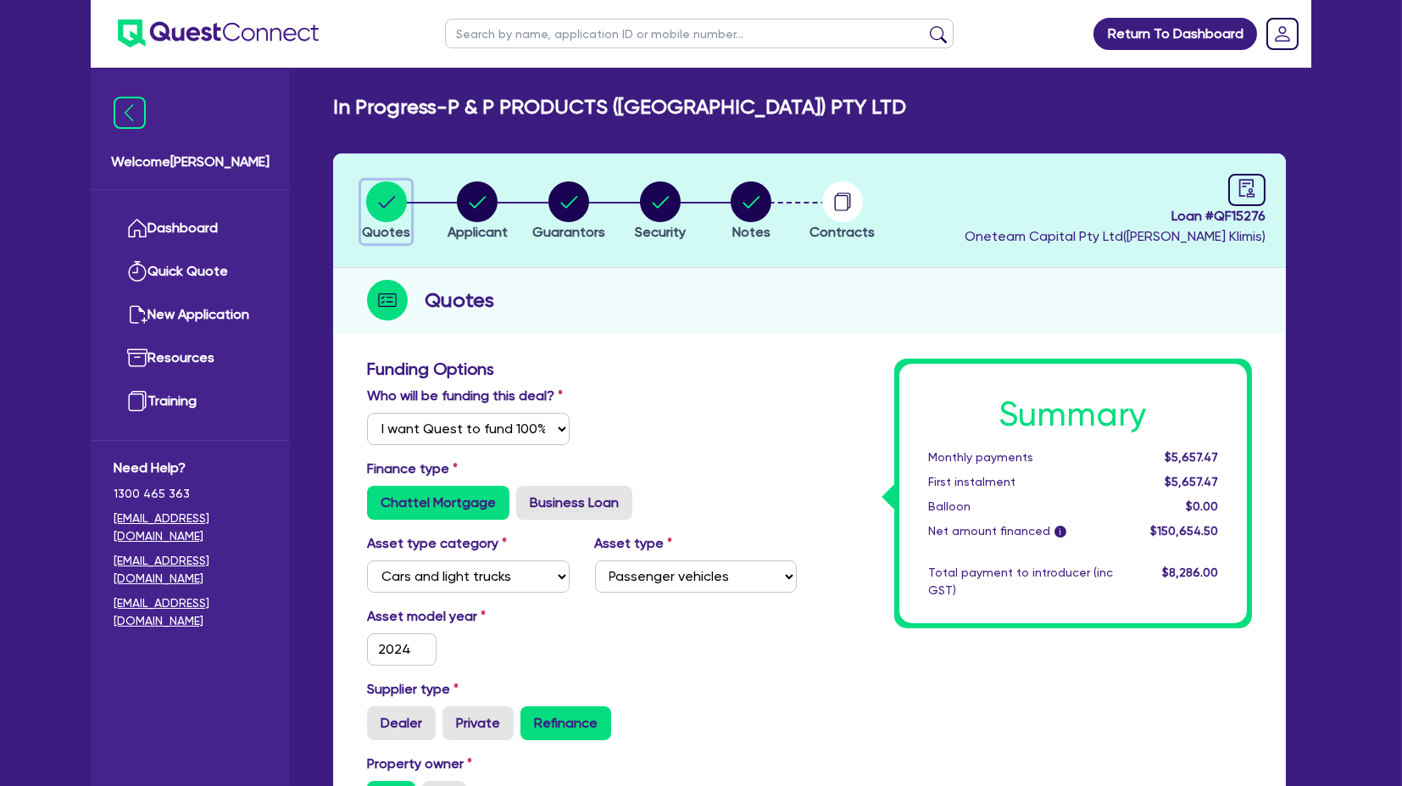
click at [361, 180] on button "Quotes" at bounding box center [386, 211] width 50 height 63
click at [391, 195] on circle "button" at bounding box center [386, 201] width 41 height 41
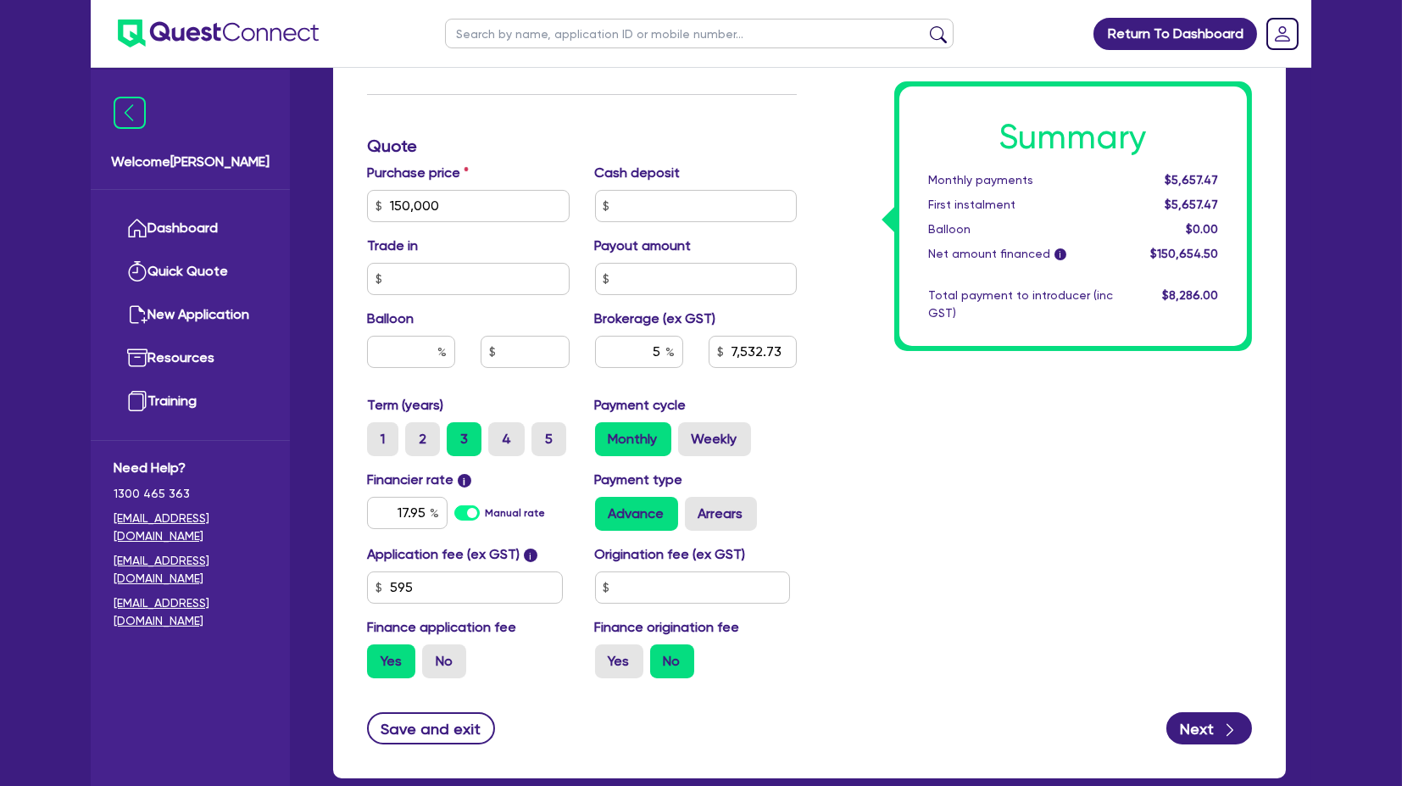
scroll to position [852, 0]
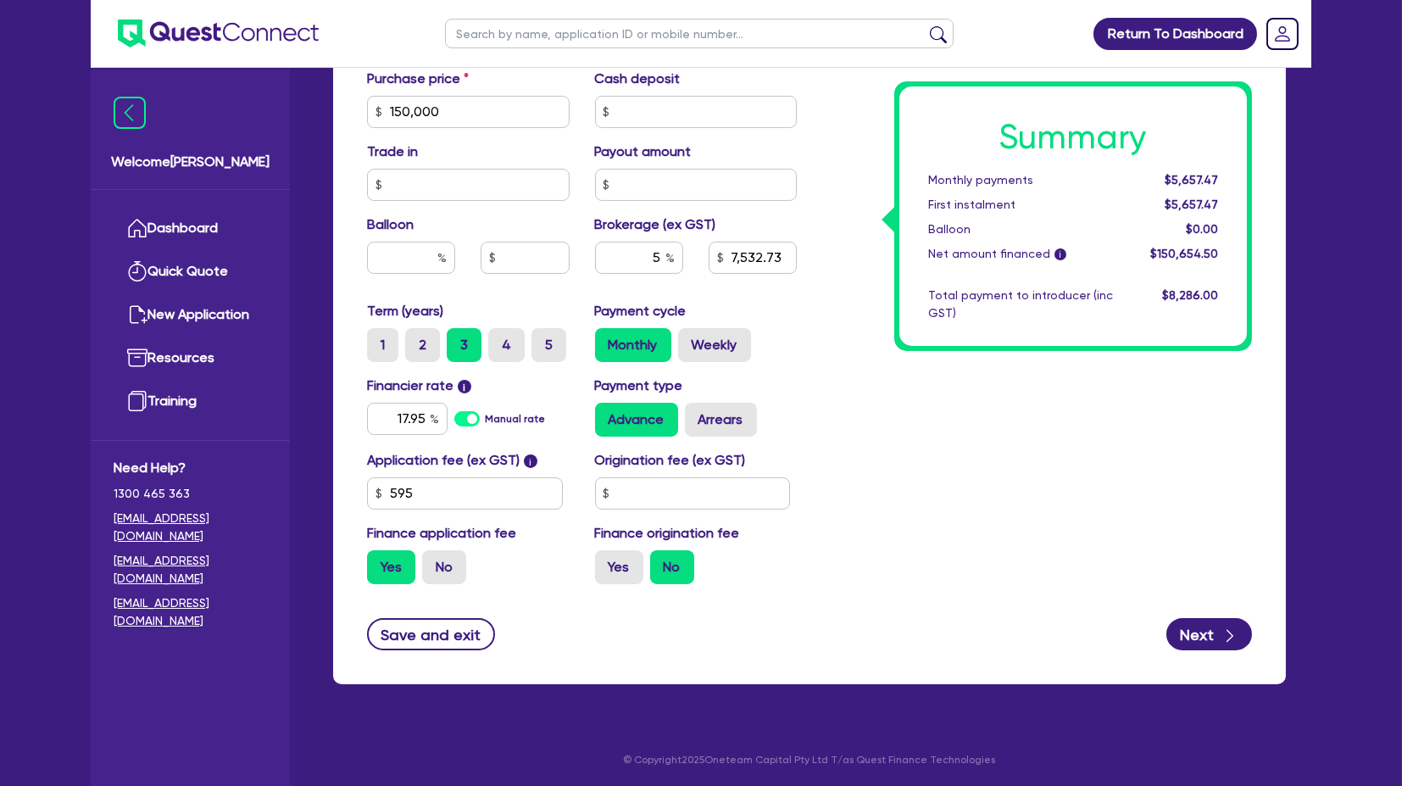
click at [1085, 417] on div "Summary Monthly payments $5,657.47 First instalment $5,657.47 Balloon $0.00 Net…" at bounding box center [1036, 52] width 455 height 1091
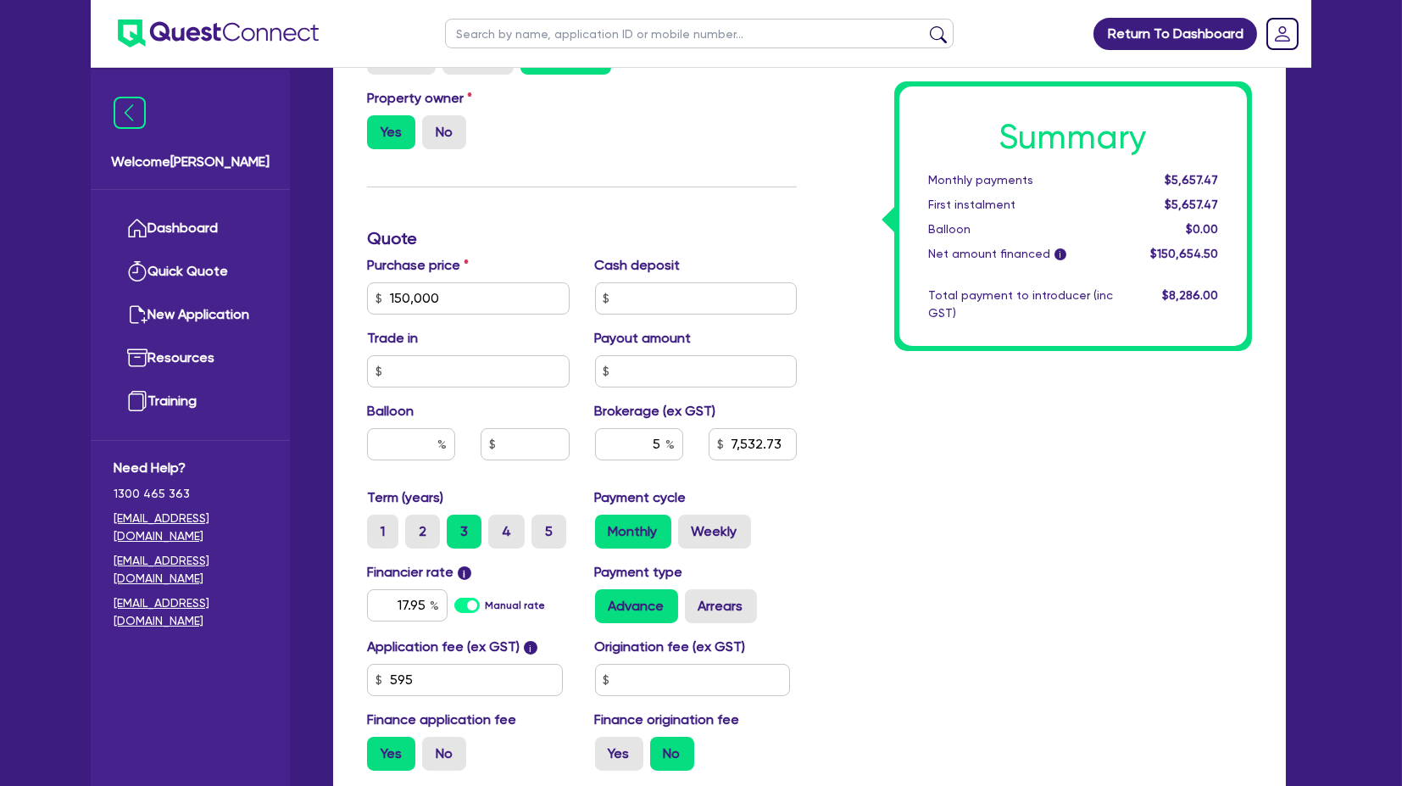
scroll to position [663, 0]
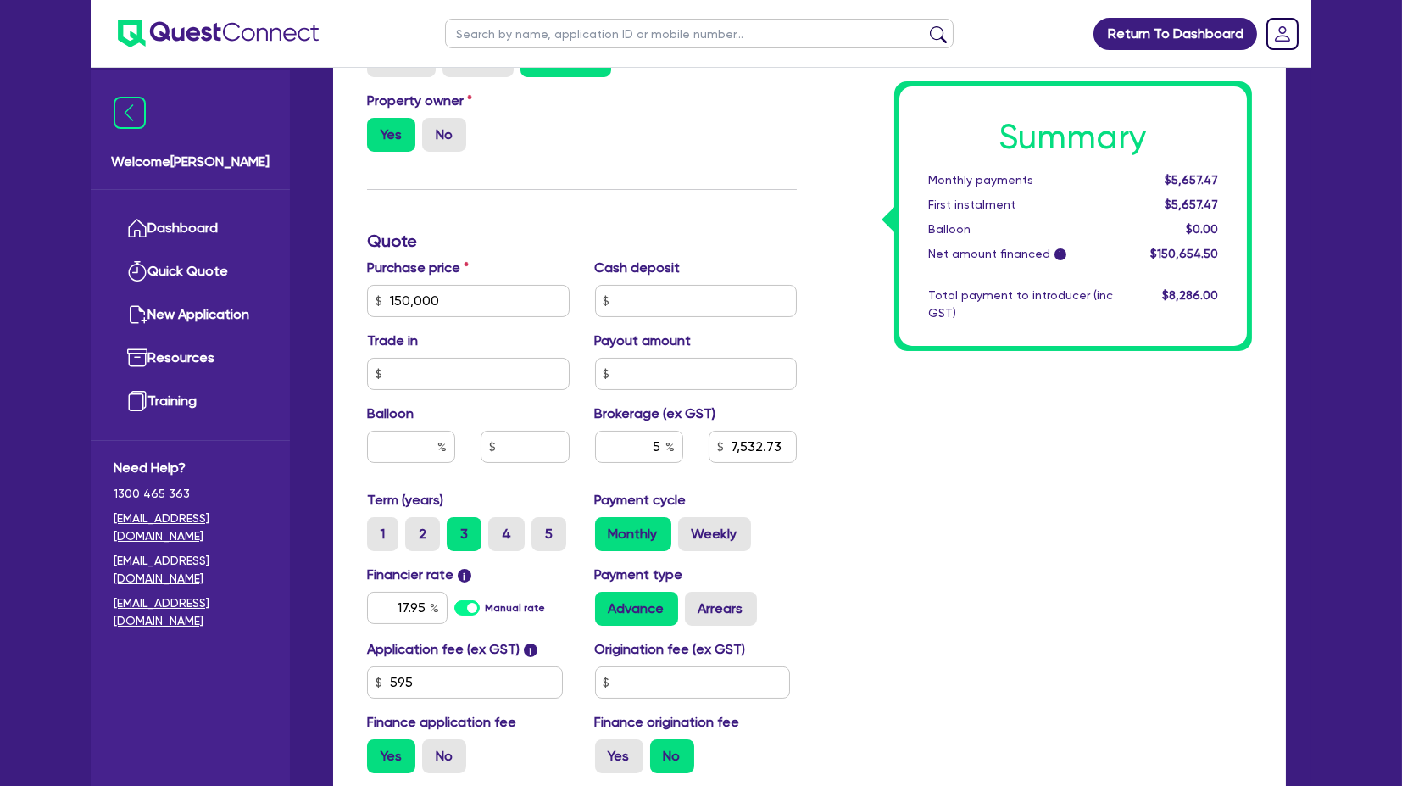
click at [1017, 441] on div "Summary Monthly payments $5,657.47 First instalment $5,657.47 Balloon $0.00 Net…" at bounding box center [1036, 241] width 455 height 1091
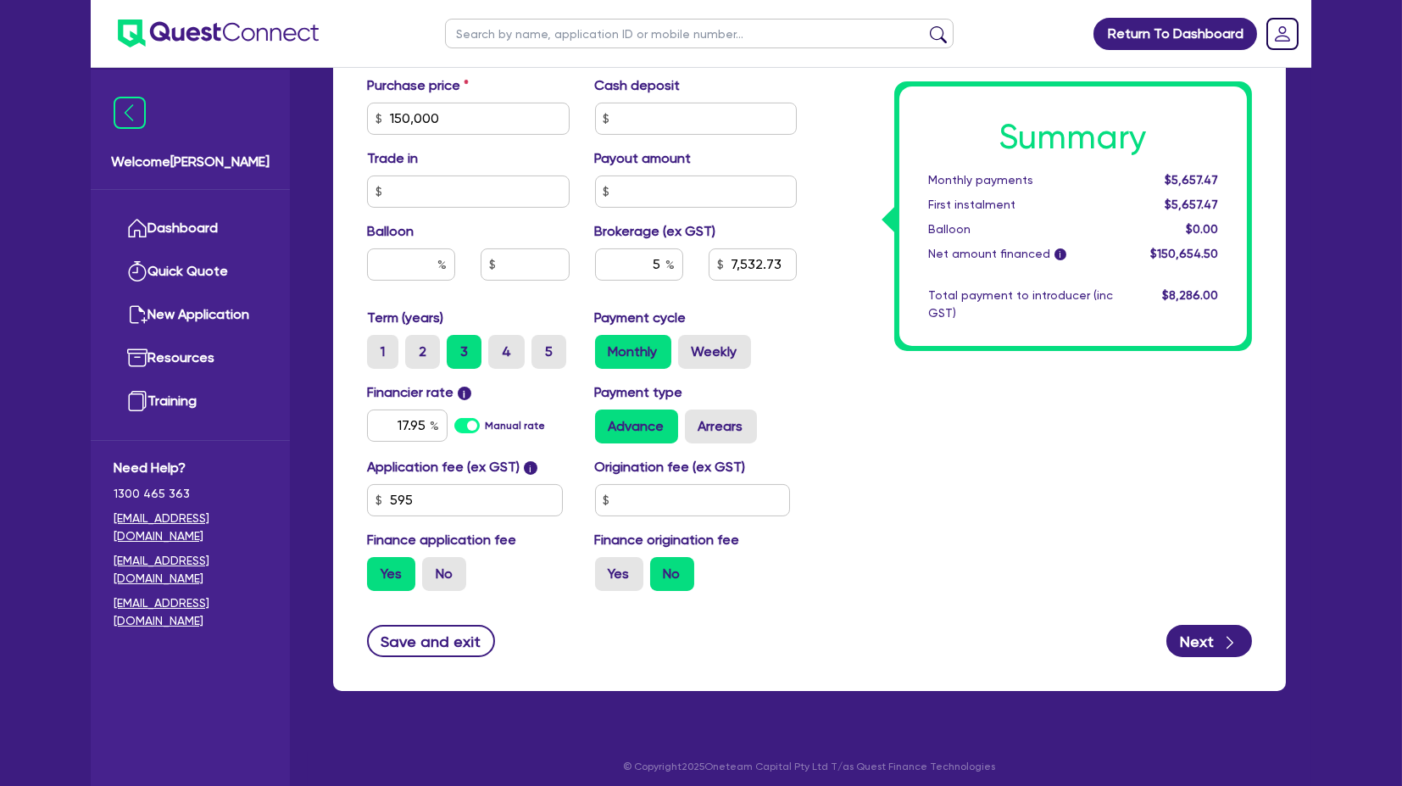
scroll to position [852, 0]
